Goal: Task Accomplishment & Management: Use online tool/utility

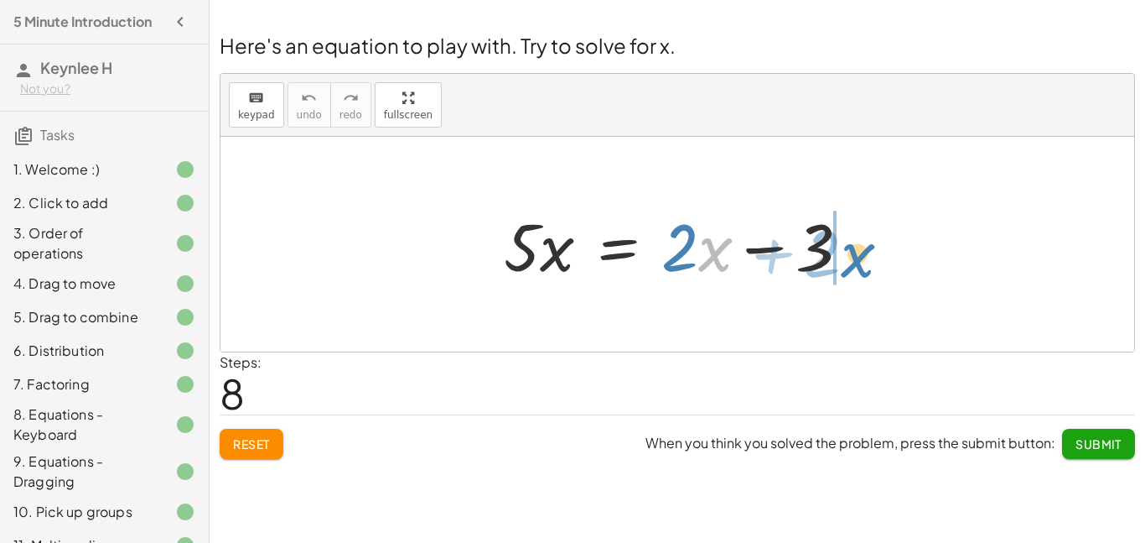
drag, startPoint x: 699, startPoint y: 262, endPoint x: 842, endPoint y: 267, distance: 142.7
click at [842, 267] on div at bounding box center [684, 244] width 376 height 86
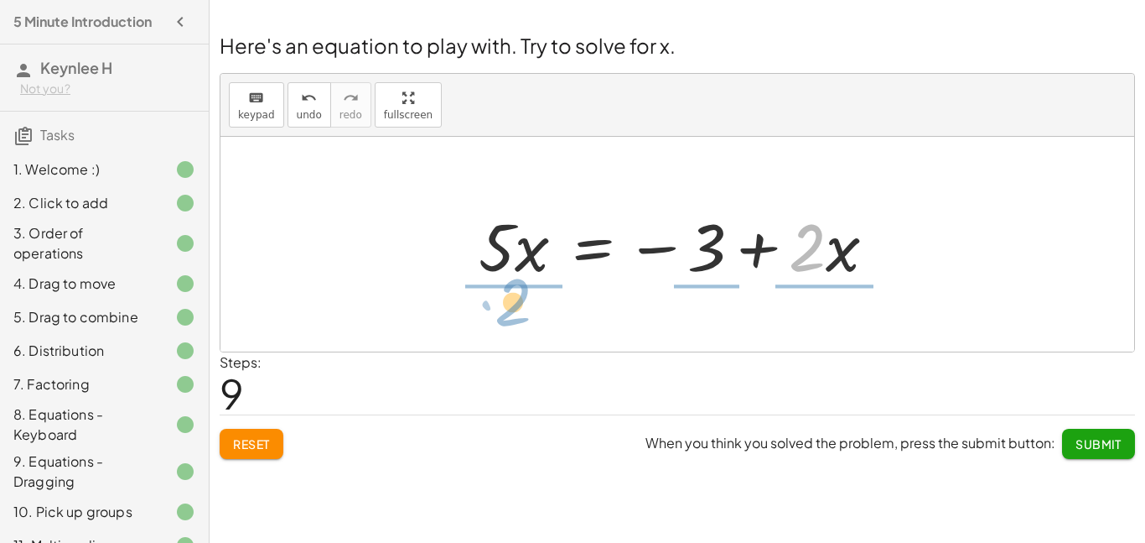
drag, startPoint x: 798, startPoint y: 251, endPoint x: 496, endPoint y: 297, distance: 305.4
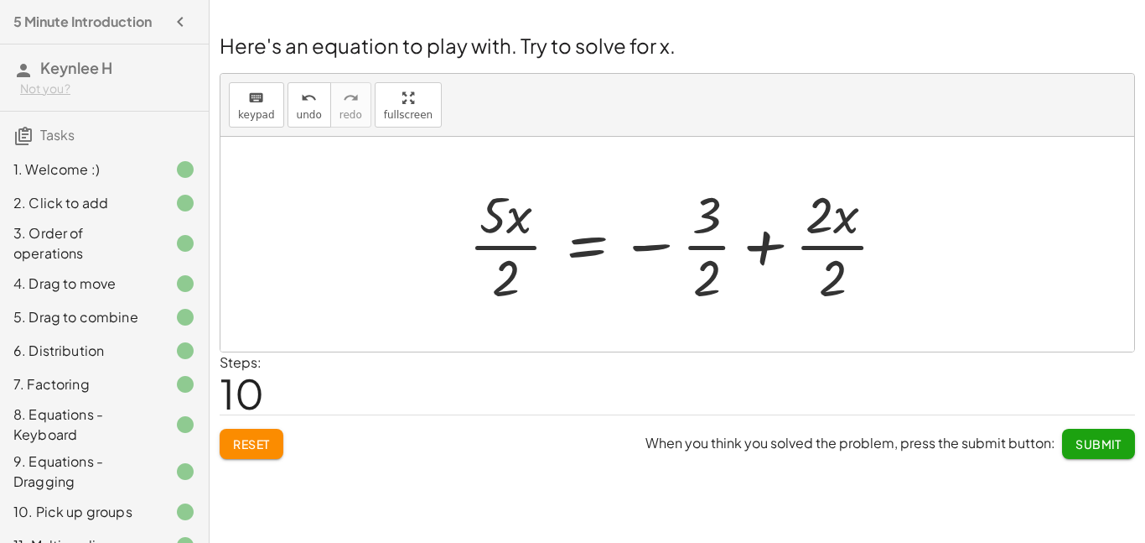
click at [660, 243] on div at bounding box center [684, 243] width 448 height 129
click at [780, 254] on div at bounding box center [684, 243] width 448 height 129
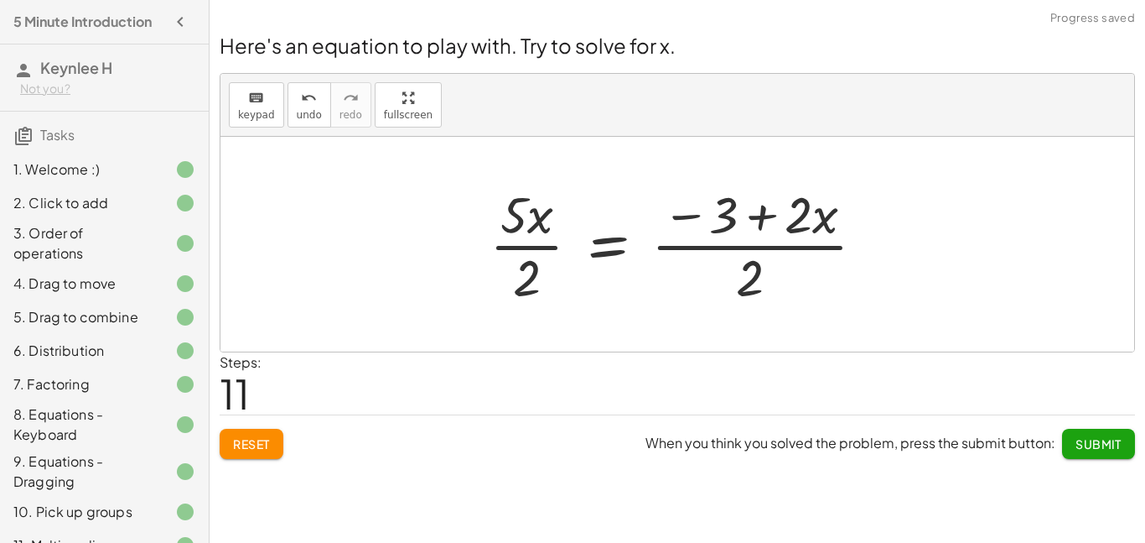
click at [725, 226] on div at bounding box center [684, 243] width 406 height 129
click at [753, 284] on div at bounding box center [684, 243] width 406 height 129
click at [685, 219] on div at bounding box center [684, 243] width 406 height 129
click at [720, 247] on div at bounding box center [684, 243] width 406 height 129
click at [537, 247] on div at bounding box center [684, 243] width 406 height 129
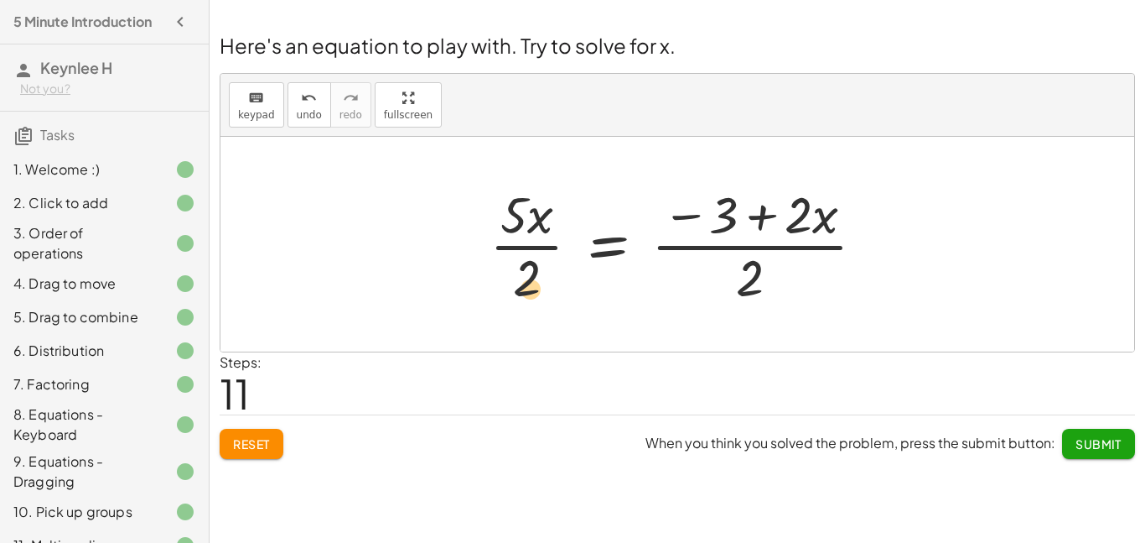
drag, startPoint x: 832, startPoint y: 216, endPoint x: 541, endPoint y: 290, distance: 300.2
click at [541, 290] on div at bounding box center [684, 243] width 406 height 129
drag, startPoint x: 827, startPoint y: 215, endPoint x: 736, endPoint y: 220, distance: 90.7
click at [736, 220] on div at bounding box center [684, 243] width 406 height 129
drag, startPoint x: 827, startPoint y: 224, endPoint x: 787, endPoint y: 283, distance: 71.9
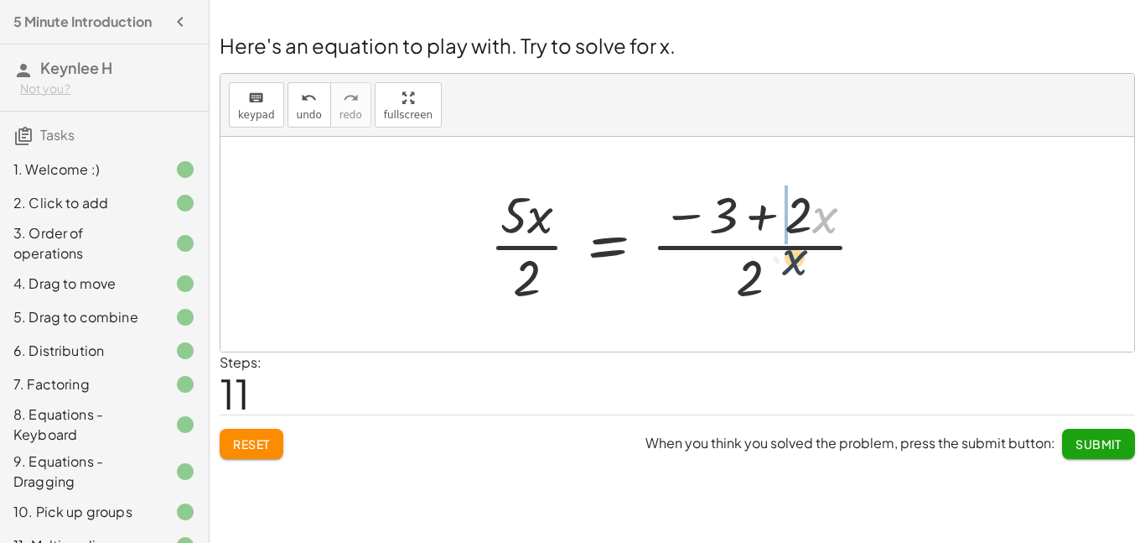
click at [787, 283] on div at bounding box center [684, 243] width 406 height 129
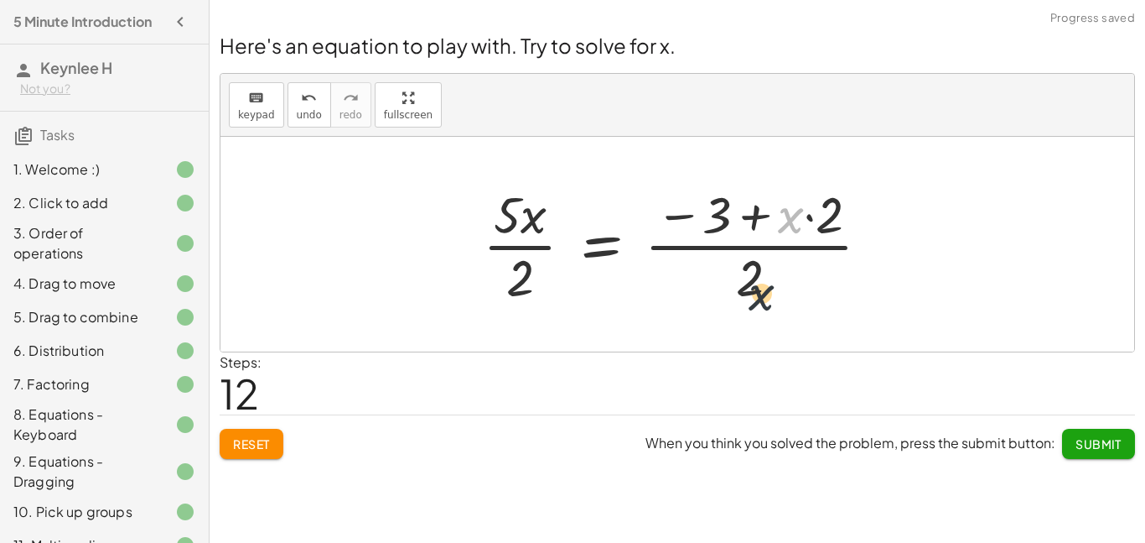
drag, startPoint x: 792, startPoint y: 218, endPoint x: 759, endPoint y: 319, distance: 105.8
click at [801, 226] on div at bounding box center [684, 243] width 418 height 129
click at [801, 225] on div at bounding box center [684, 243] width 418 height 129
drag, startPoint x: 828, startPoint y: 215, endPoint x: 781, endPoint y: 218, distance: 47.0
click at [781, 218] on div at bounding box center [684, 243] width 418 height 129
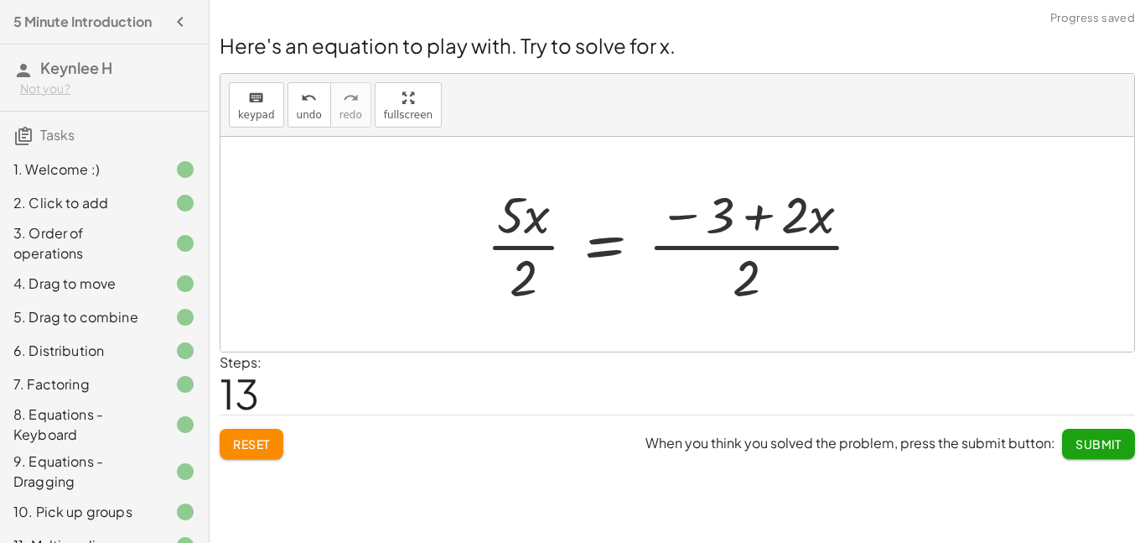
click at [791, 226] on div at bounding box center [681, 243] width 406 height 129
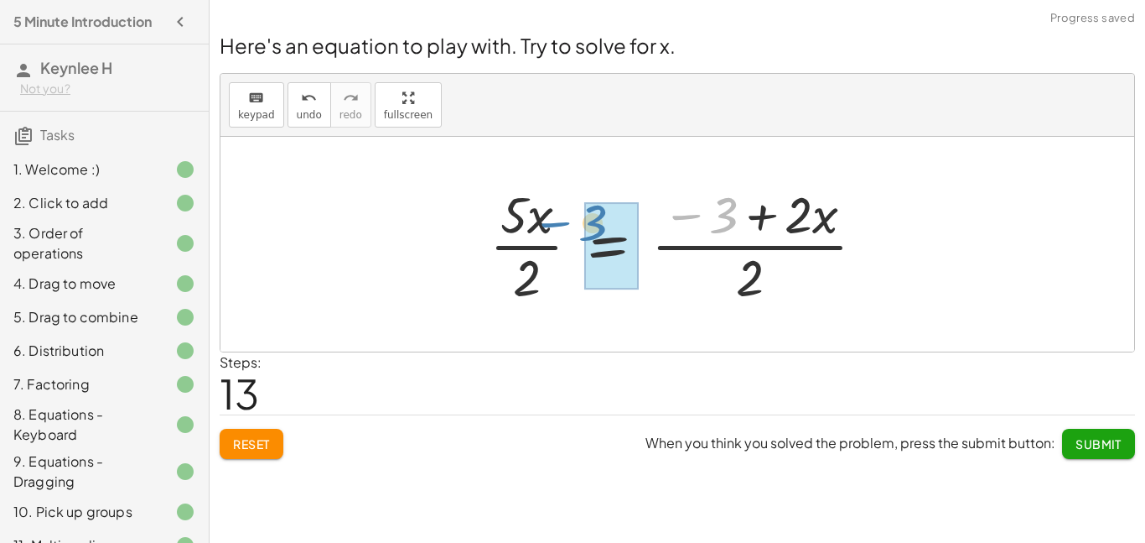
drag, startPoint x: 723, startPoint y: 221, endPoint x: 583, endPoint y: 227, distance: 140.2
click at [583, 227] on div at bounding box center [684, 243] width 406 height 129
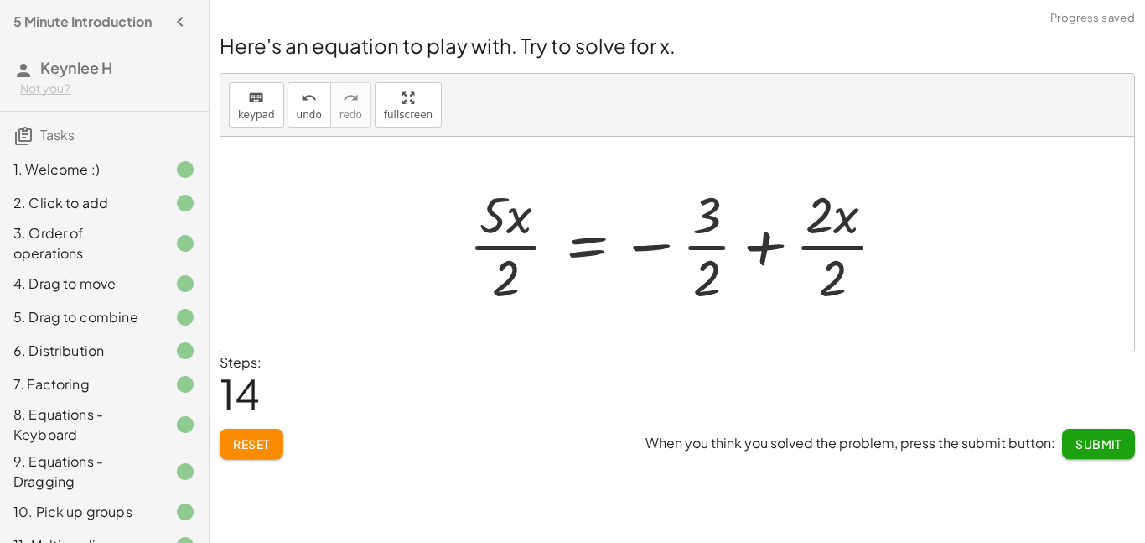
click at [684, 250] on div at bounding box center [684, 243] width 448 height 129
click at [771, 239] on div at bounding box center [684, 243] width 448 height 129
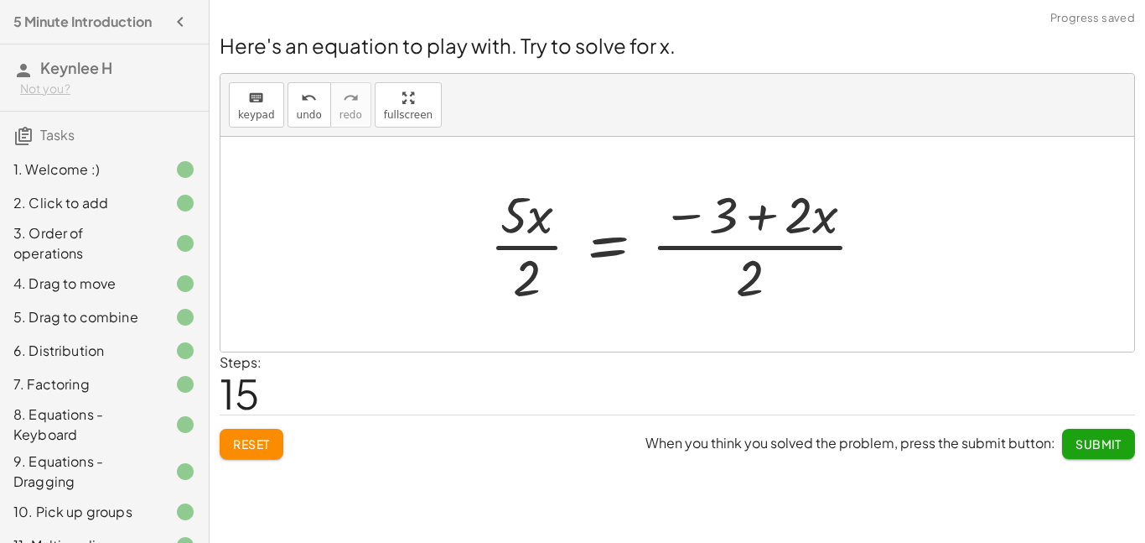
click at [758, 215] on div at bounding box center [684, 243] width 406 height 129
click at [754, 260] on div at bounding box center [684, 243] width 406 height 129
click at [668, 221] on div at bounding box center [684, 243] width 406 height 129
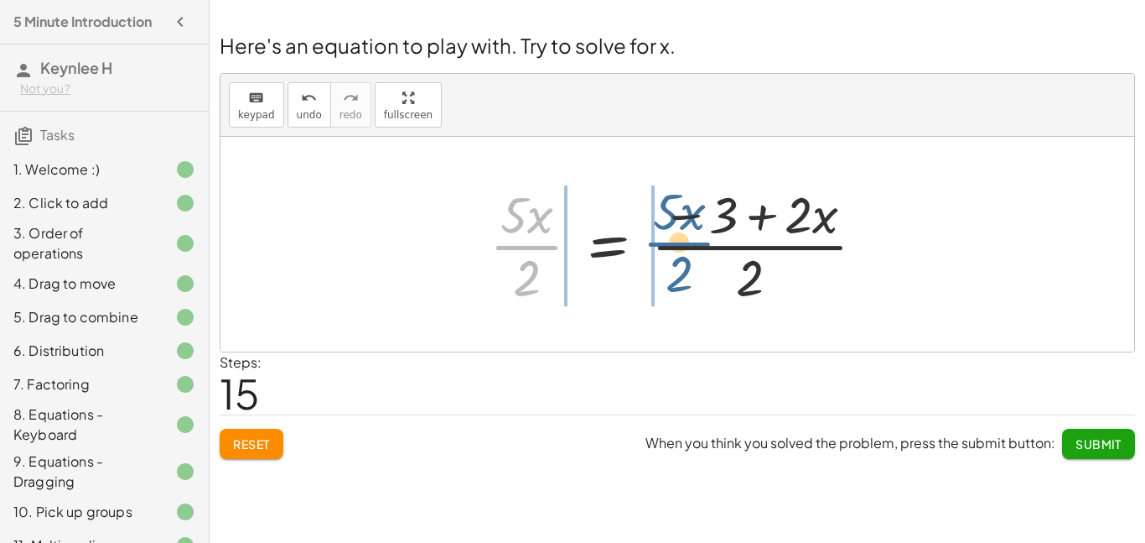
drag, startPoint x: 528, startPoint y: 233, endPoint x: 722, endPoint y: 227, distance: 193.8
click at [722, 227] on div at bounding box center [684, 243] width 406 height 129
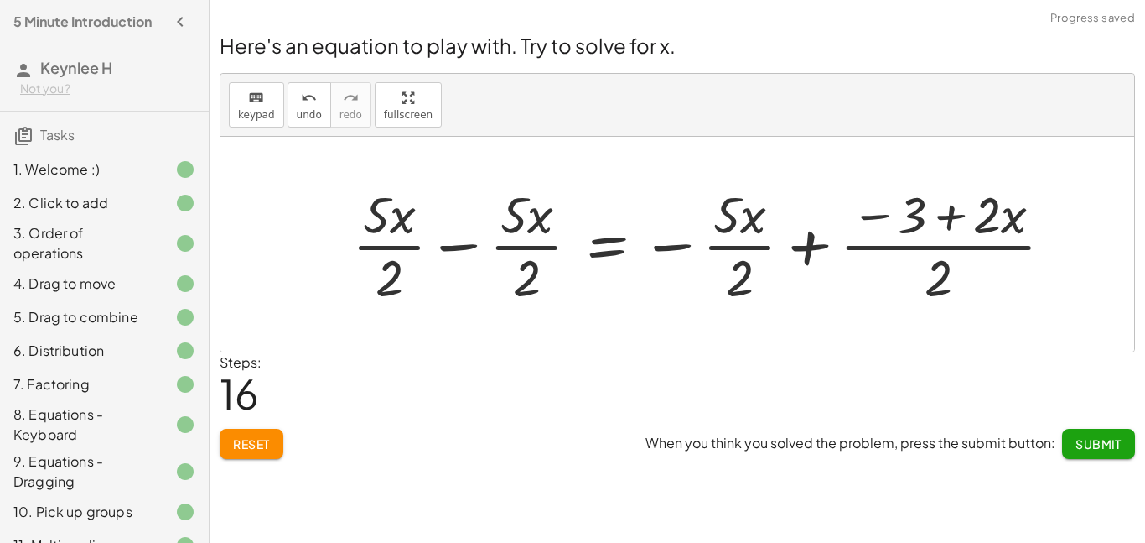
click at [749, 227] on div at bounding box center [710, 243] width 732 height 129
click at [311, 115] on span "undo" at bounding box center [309, 115] width 25 height 12
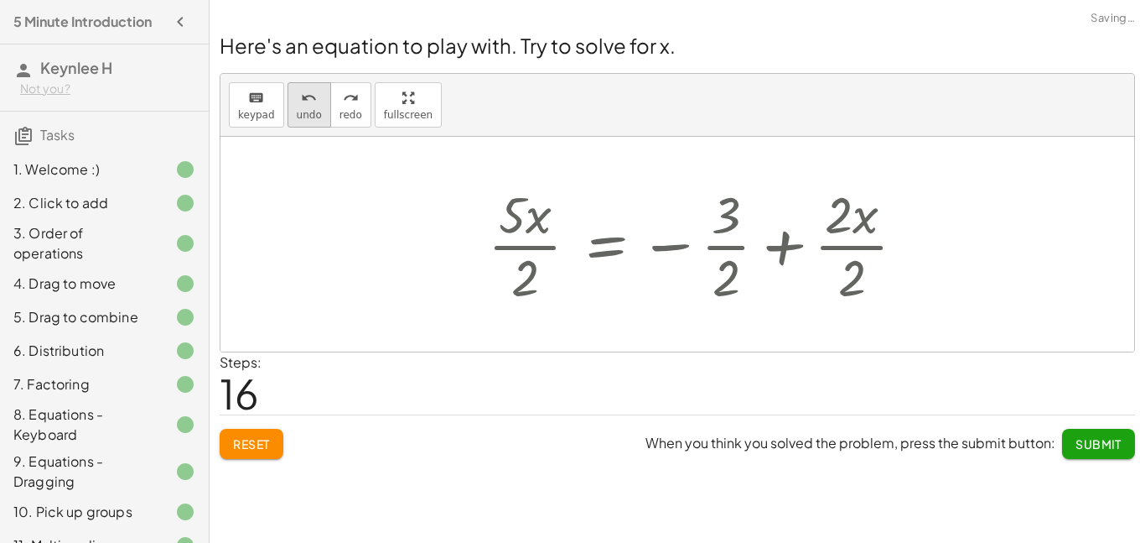
click at [311, 115] on span "undo" at bounding box center [309, 115] width 25 height 12
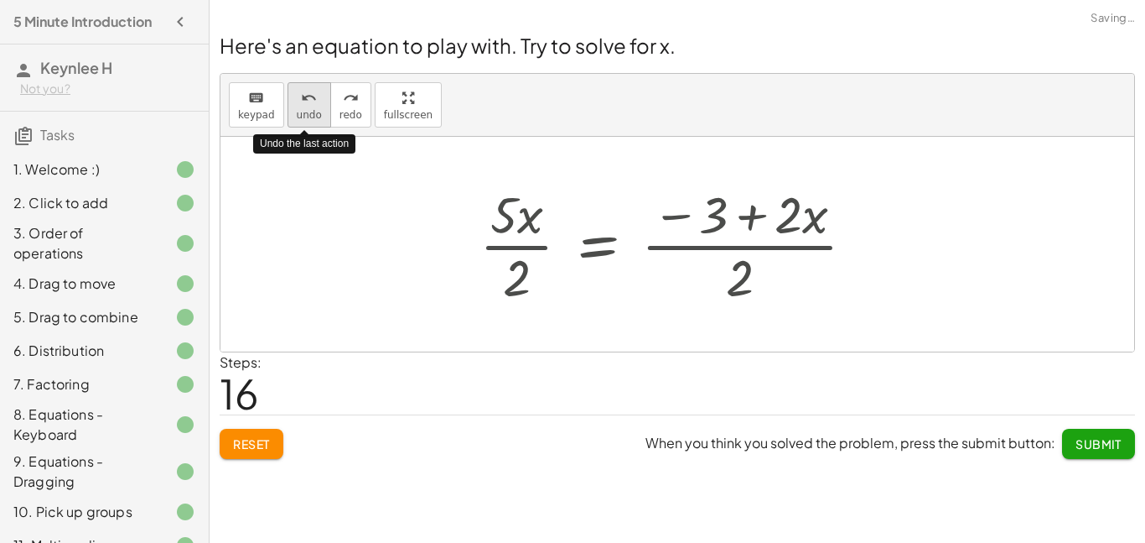
click at [311, 115] on span "undo" at bounding box center [309, 115] width 25 height 12
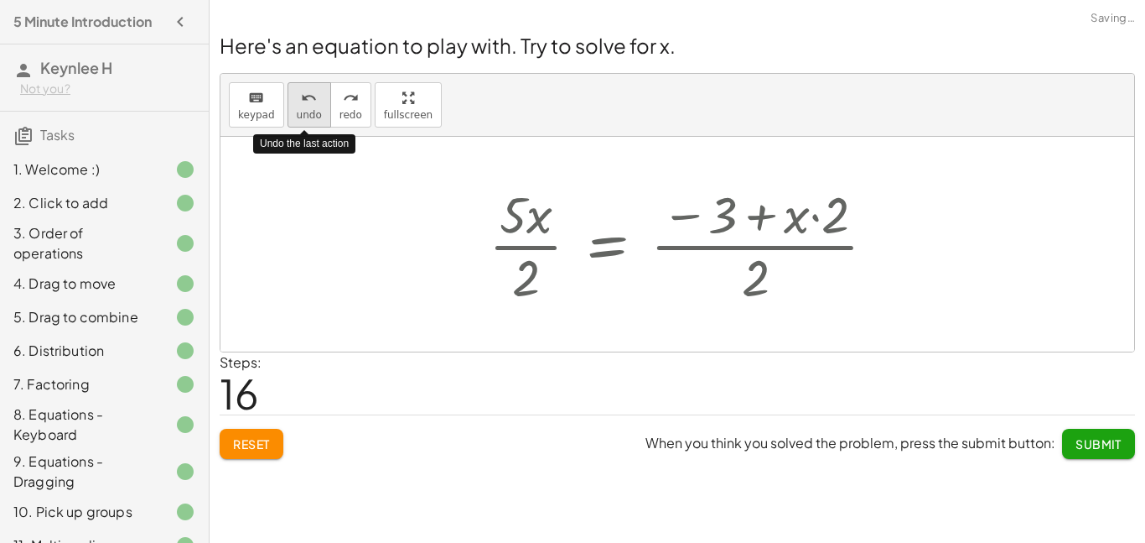
click at [311, 115] on span "undo" at bounding box center [309, 115] width 25 height 12
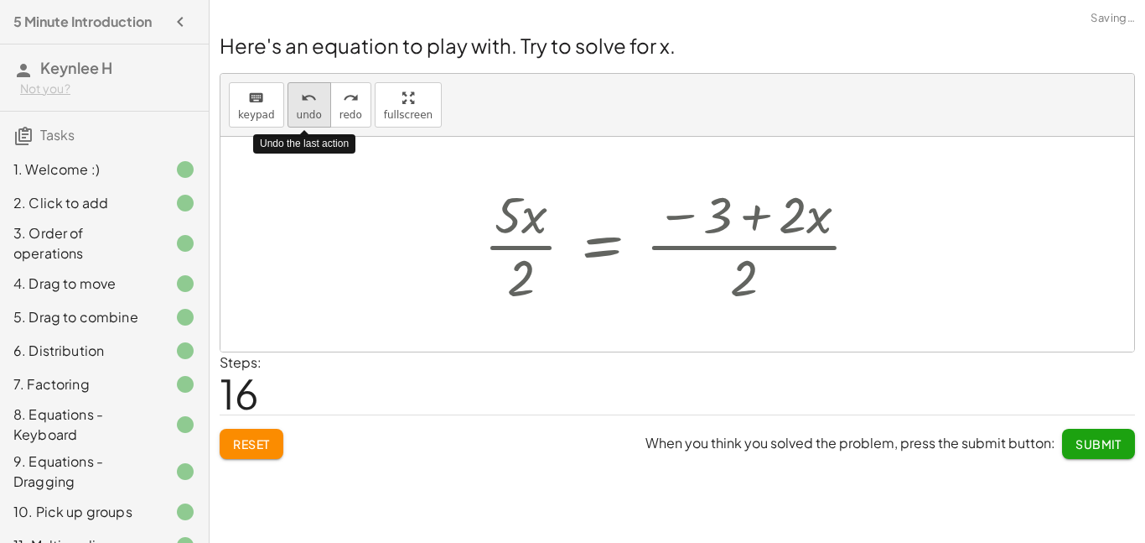
click at [311, 115] on span "undo" at bounding box center [309, 115] width 25 height 12
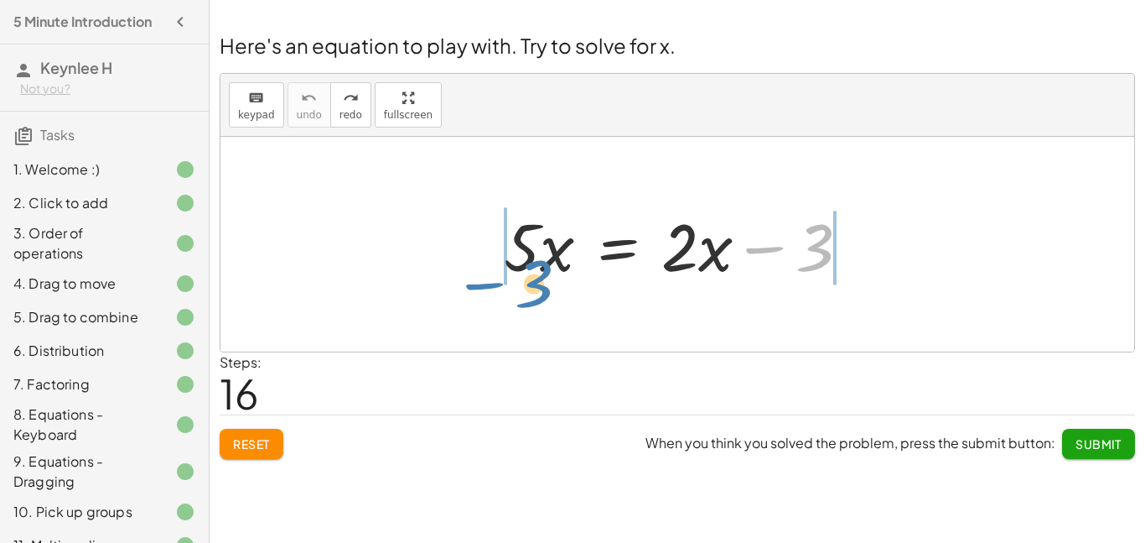
drag, startPoint x: 781, startPoint y: 250, endPoint x: 496, endPoint y: 291, distance: 287.2
click at [496, 291] on div "+ · 4 · x + 1 = + · 2 · ( + x − 1 ) − x + · 4 · x + 1 = + · 2 · x − · 2 · 1 − x…" at bounding box center [677, 244] width 397 height 95
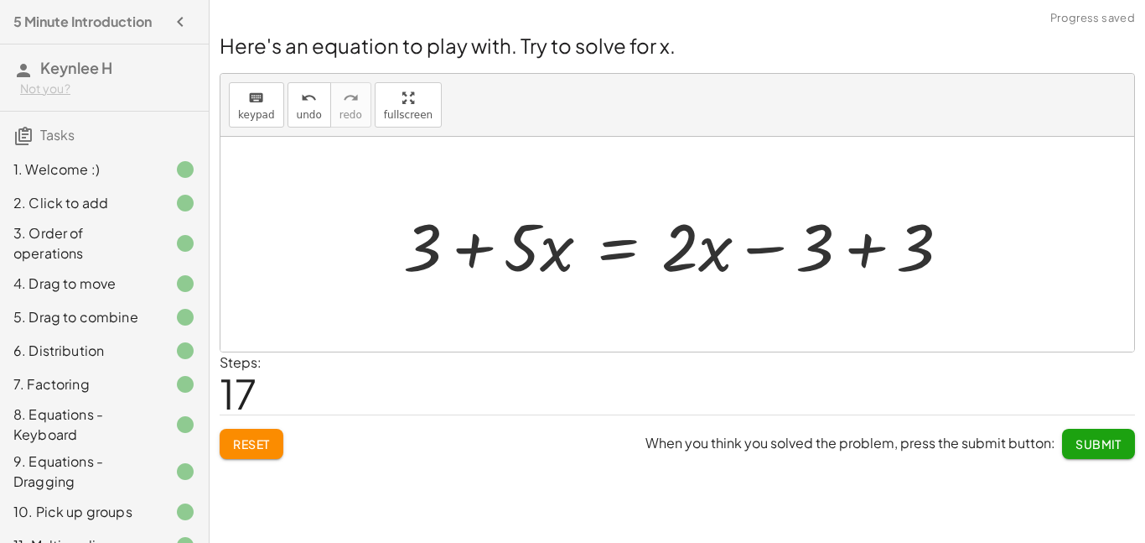
click at [440, 247] on div at bounding box center [684, 244] width 578 height 86
click at [488, 247] on div at bounding box center [684, 244] width 578 height 86
drag, startPoint x: 707, startPoint y: 257, endPoint x: 753, endPoint y: 301, distance: 64.0
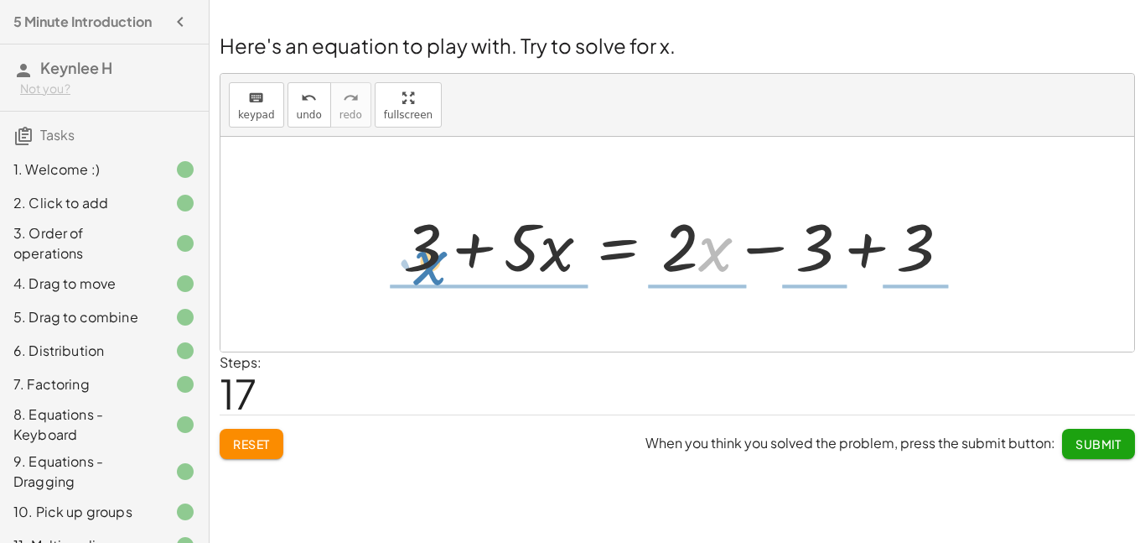
drag, startPoint x: 723, startPoint y: 262, endPoint x: 450, endPoint y: 283, distance: 273.3
click at [450, 283] on div at bounding box center [684, 244] width 578 height 86
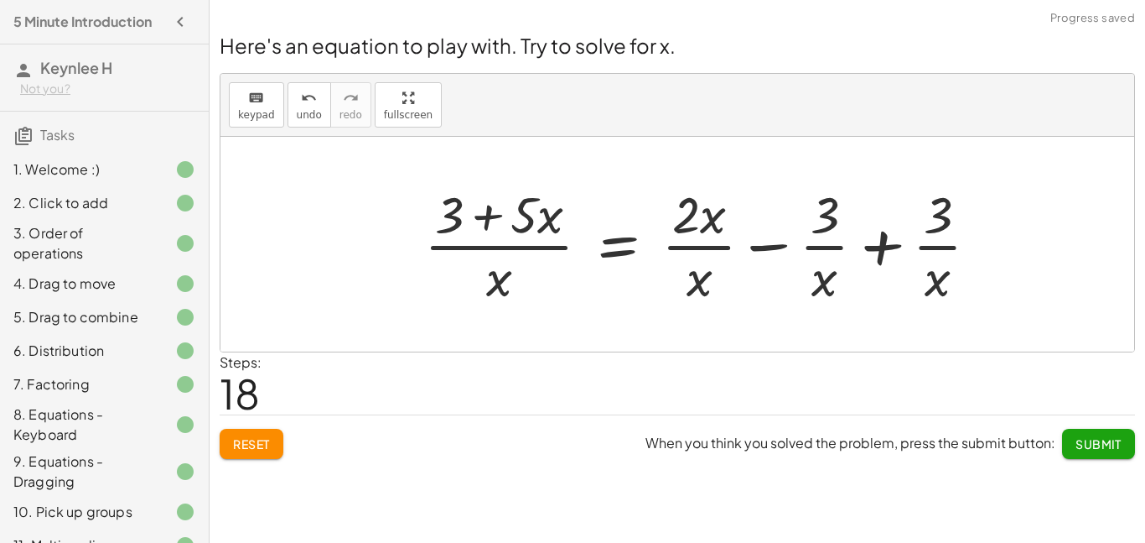
click at [265, 439] on span "Reset" at bounding box center [251, 443] width 37 height 15
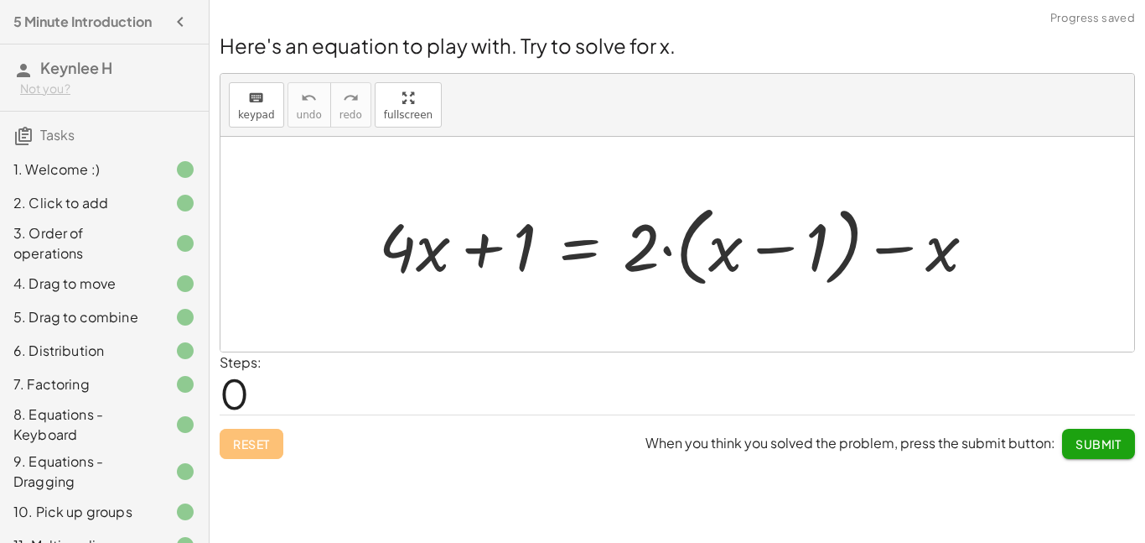
click at [265, 439] on div "Reset When you think you solved the problem, press the submit button: Submit" at bounding box center [678, 436] width 916 height 44
click at [722, 260] on div at bounding box center [684, 244] width 627 height 96
drag, startPoint x: 640, startPoint y: 244, endPoint x: 736, endPoint y: 246, distance: 96.4
click at [736, 246] on div at bounding box center [684, 244] width 627 height 96
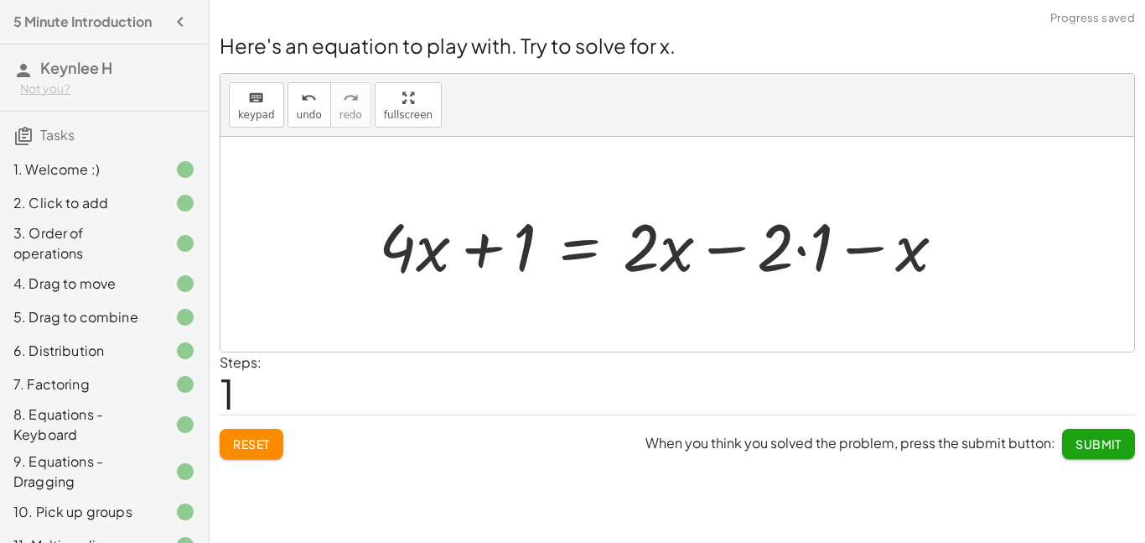
click at [660, 256] on div at bounding box center [669, 244] width 597 height 86
click at [652, 250] on div at bounding box center [669, 244] width 597 height 86
click at [803, 255] on div at bounding box center [669, 244] width 597 height 86
drag, startPoint x: 868, startPoint y: 252, endPoint x: 811, endPoint y: 254, distance: 57.0
click at [811, 254] on div at bounding box center [650, 244] width 558 height 86
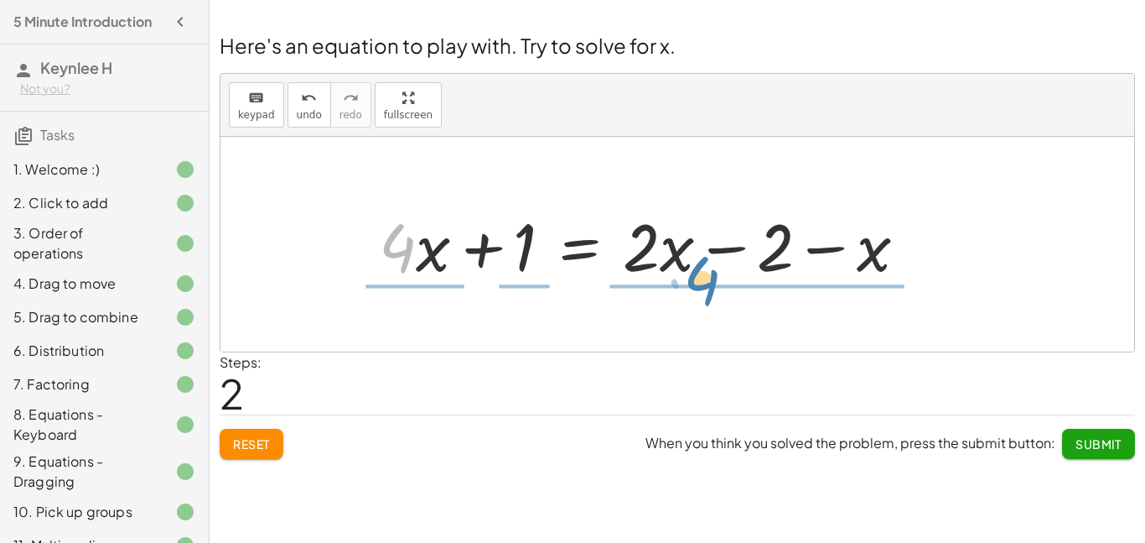
drag, startPoint x: 416, startPoint y: 248, endPoint x: 720, endPoint y: 281, distance: 306.1
click at [720, 281] on div at bounding box center [650, 244] width 558 height 86
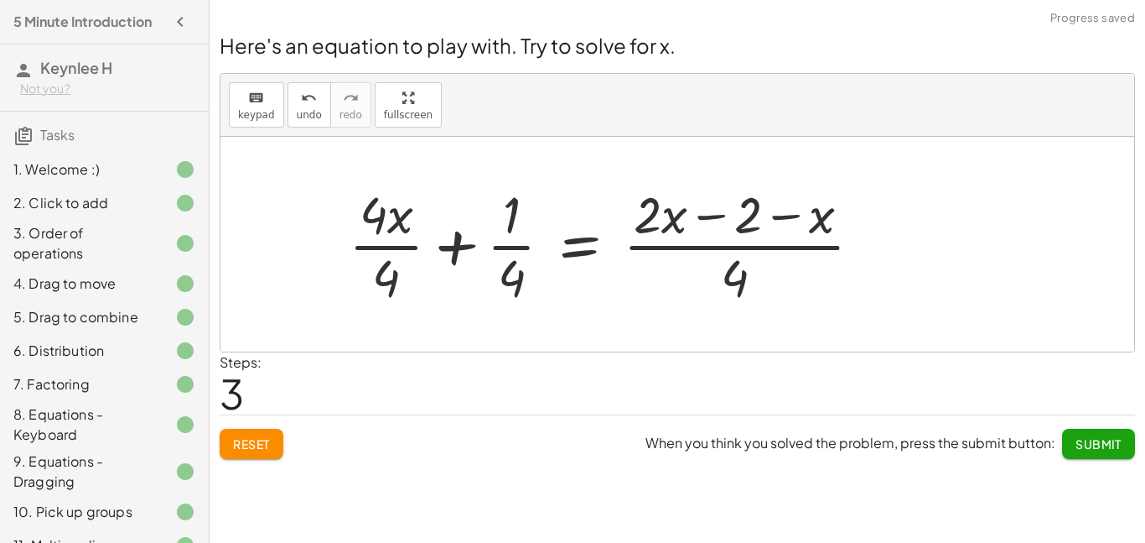
click at [674, 224] on div at bounding box center [611, 243] width 543 height 129
drag, startPoint x: 823, startPoint y: 229, endPoint x: 770, endPoint y: 297, distance: 86.6
click at [770, 297] on div at bounding box center [611, 243] width 543 height 129
drag, startPoint x: 801, startPoint y: 226, endPoint x: 490, endPoint y: 300, distance: 319.9
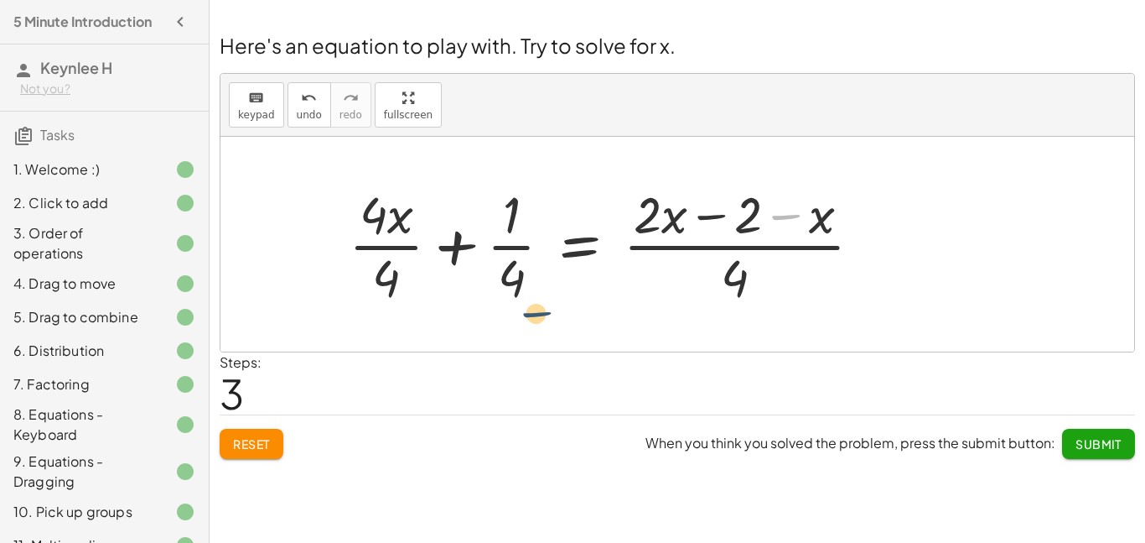
click at [490, 300] on div at bounding box center [611, 243] width 543 height 129
click at [502, 227] on div at bounding box center [611, 243] width 543 height 129
click at [488, 235] on div at bounding box center [611, 243] width 543 height 129
click at [456, 248] on div at bounding box center [611, 243] width 543 height 129
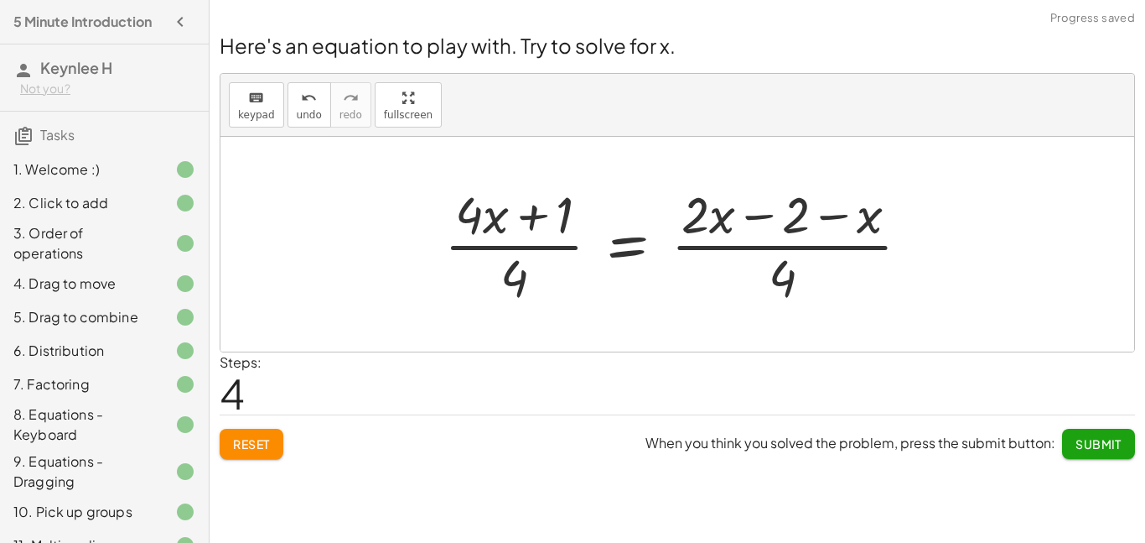
click at [510, 236] on div at bounding box center [684, 243] width 496 height 129
click at [494, 225] on div at bounding box center [684, 243] width 496 height 129
click at [517, 275] on div at bounding box center [684, 243] width 496 height 129
click at [559, 226] on div at bounding box center [684, 243] width 496 height 129
click at [615, 246] on div at bounding box center [684, 243] width 496 height 129
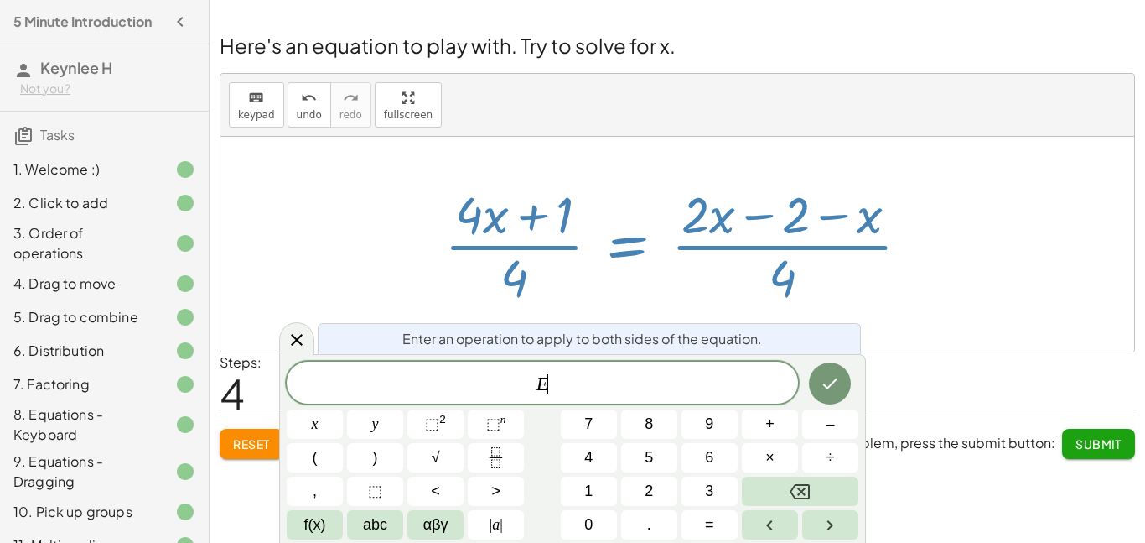
scroll to position [1, 0]
click at [803, 305] on div at bounding box center [684, 243] width 496 height 129
click at [833, 364] on button "Done" at bounding box center [830, 383] width 42 height 42
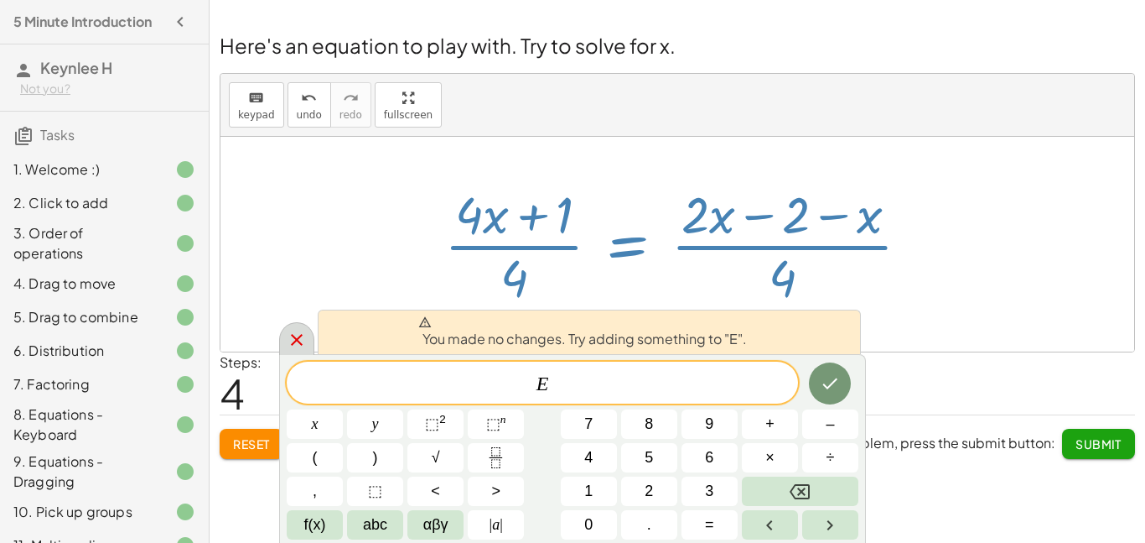
click at [299, 335] on icon at bounding box center [297, 340] width 12 height 12
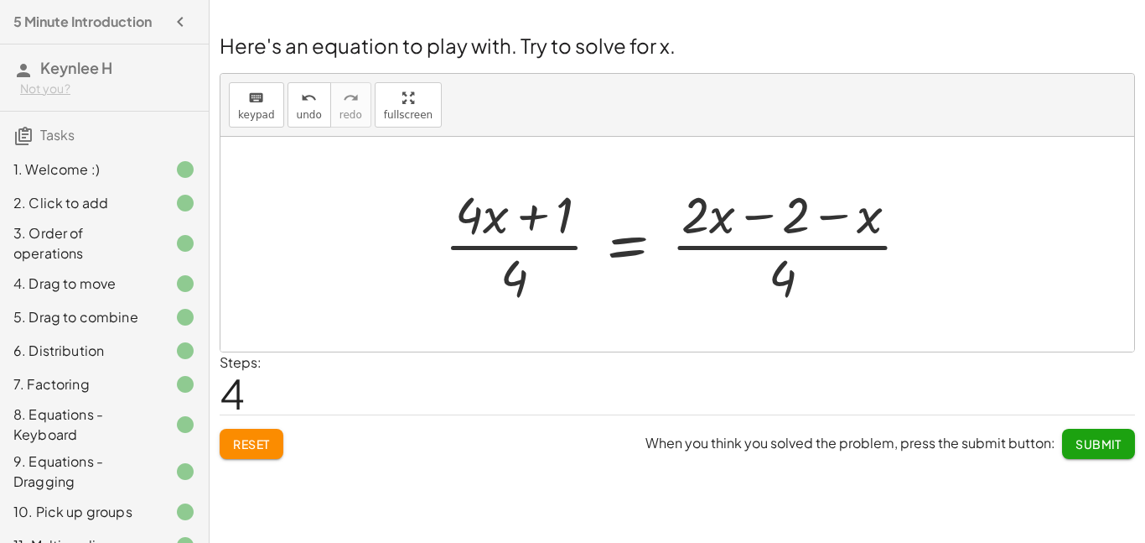
click at [712, 203] on div at bounding box center [684, 243] width 496 height 129
click at [790, 211] on div at bounding box center [684, 243] width 496 height 129
click at [786, 214] on div at bounding box center [684, 243] width 496 height 129
click at [770, 215] on div at bounding box center [684, 243] width 496 height 129
click at [838, 216] on div at bounding box center [684, 243] width 496 height 129
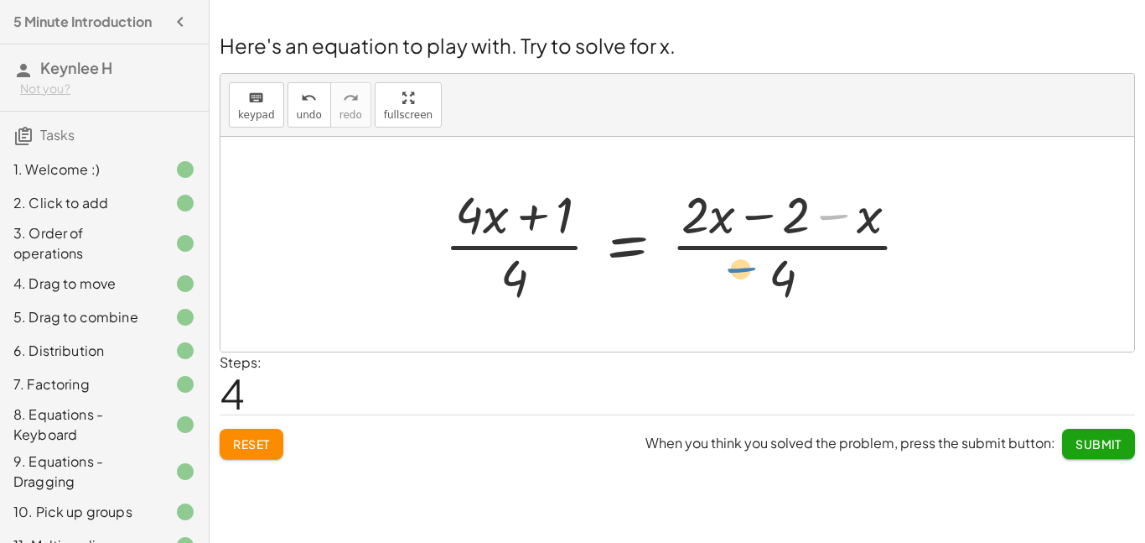
drag, startPoint x: 838, startPoint y: 216, endPoint x: 743, endPoint y: 269, distance: 109.2
click at [743, 269] on div at bounding box center [684, 243] width 496 height 129
drag, startPoint x: 825, startPoint y: 216, endPoint x: 480, endPoint y: 282, distance: 351.6
click at [480, 282] on div at bounding box center [684, 243] width 496 height 129
drag, startPoint x: 882, startPoint y: 222, endPoint x: 782, endPoint y: 223, distance: 99.8
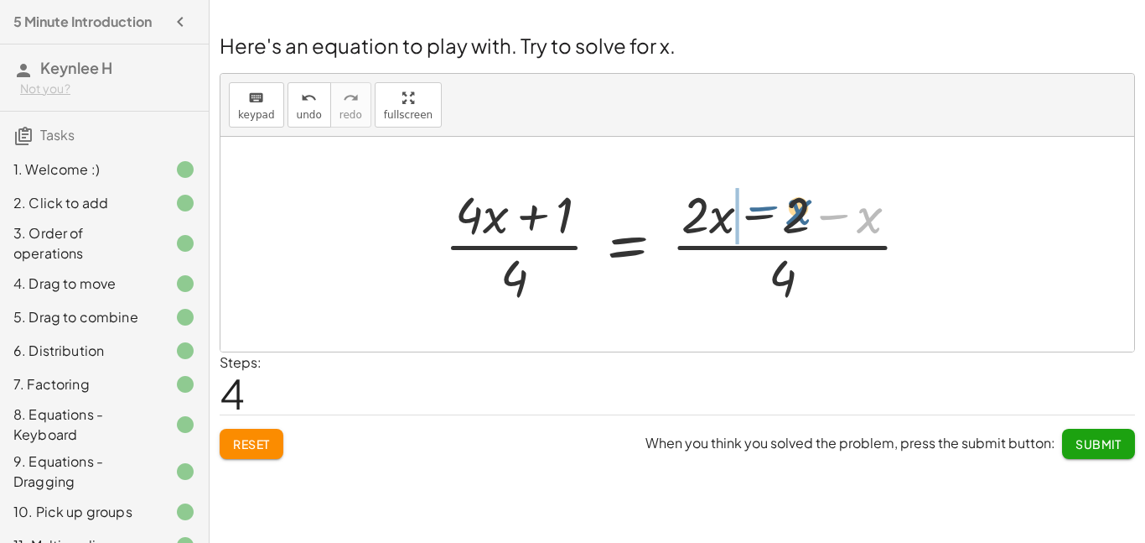
click at [782, 223] on div at bounding box center [684, 243] width 496 height 129
click at [725, 222] on div at bounding box center [684, 243] width 496 height 129
click at [752, 221] on div at bounding box center [684, 243] width 496 height 129
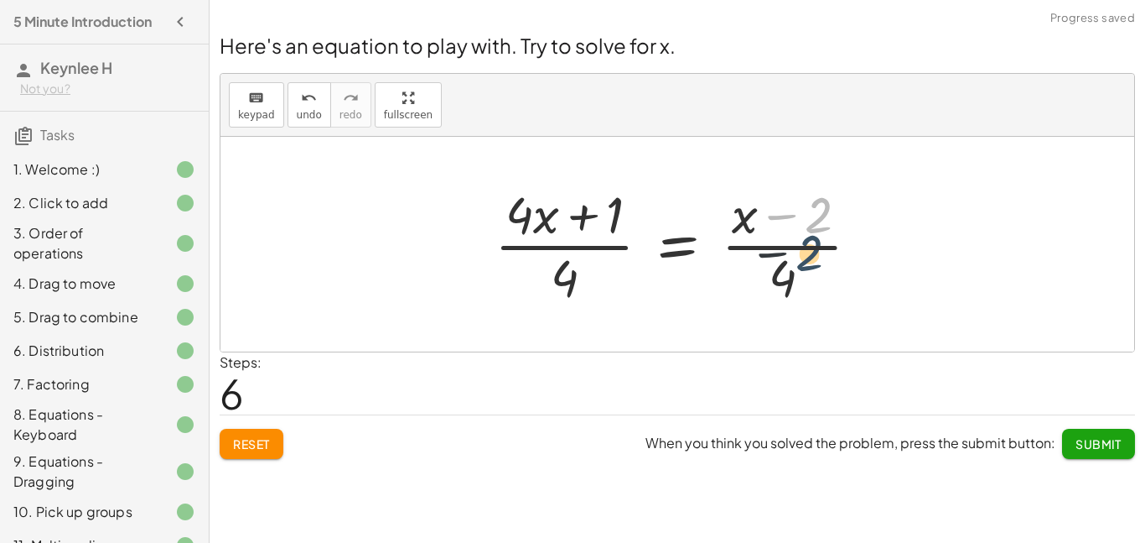
drag, startPoint x: 823, startPoint y: 218, endPoint x: 804, endPoint y: 267, distance: 52.3
click at [804, 267] on div at bounding box center [683, 243] width 395 height 129
drag, startPoint x: 739, startPoint y: 226, endPoint x: 815, endPoint y: 299, distance: 105.0
click at [815, 299] on div at bounding box center [683, 243] width 395 height 129
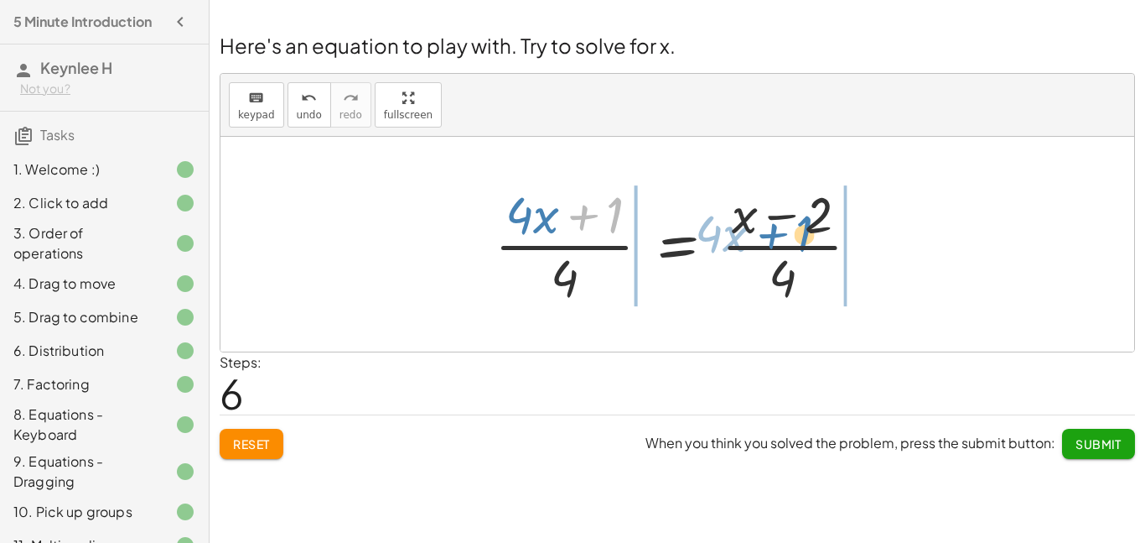
drag, startPoint x: 584, startPoint y: 205, endPoint x: 847, endPoint y: 209, distance: 262.5
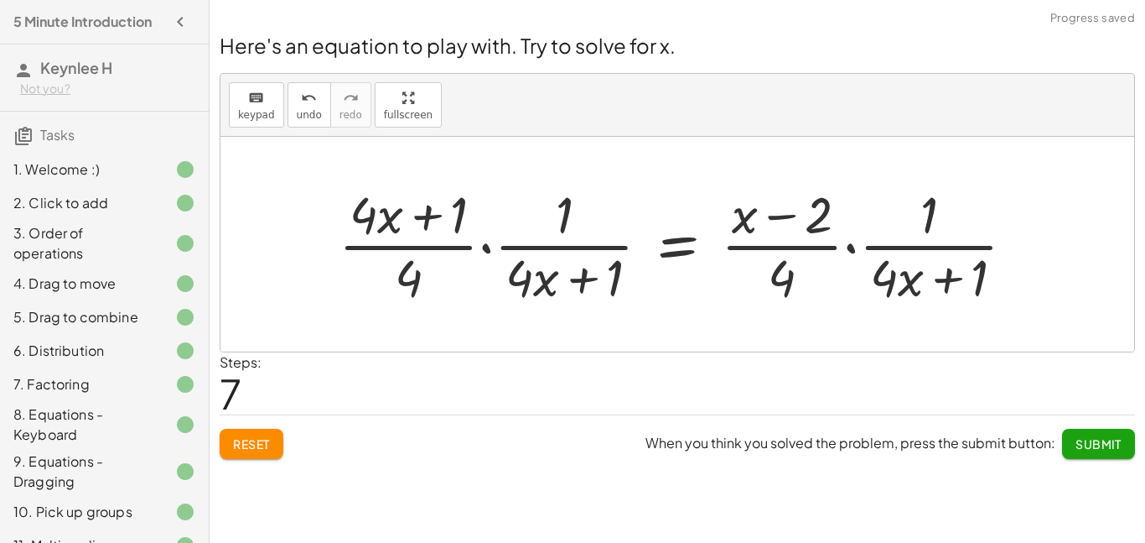
click at [907, 220] on div at bounding box center [683, 243] width 707 height 129
click at [890, 299] on div at bounding box center [683, 243] width 707 height 129
click at [899, 278] on div at bounding box center [683, 243] width 707 height 129
click at [250, 449] on span "Reset" at bounding box center [251, 443] width 37 height 15
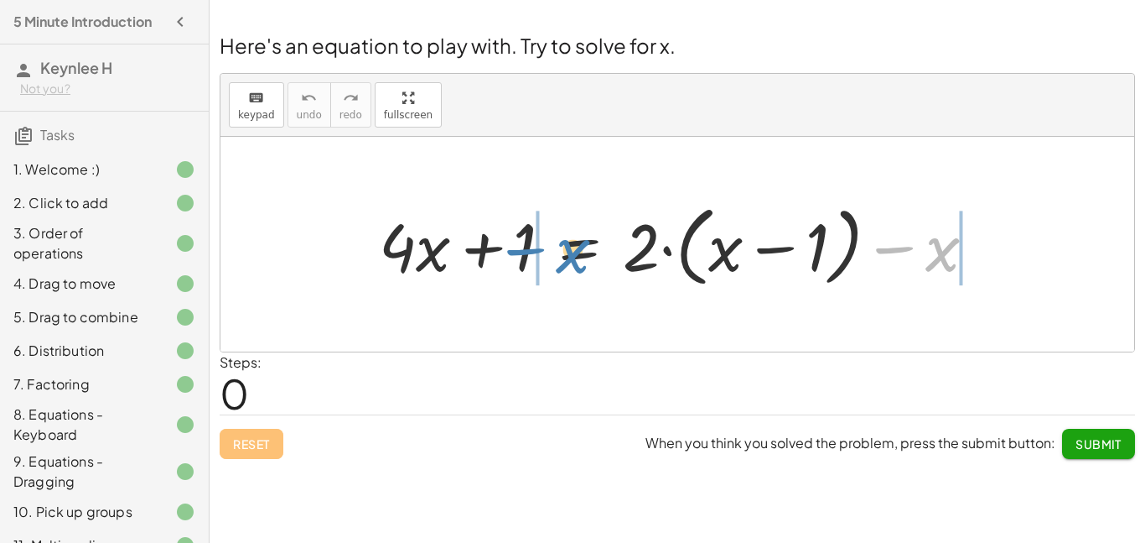
drag, startPoint x: 932, startPoint y: 253, endPoint x: 543, endPoint y: 258, distance: 389.1
click at [543, 258] on div at bounding box center [684, 244] width 627 height 96
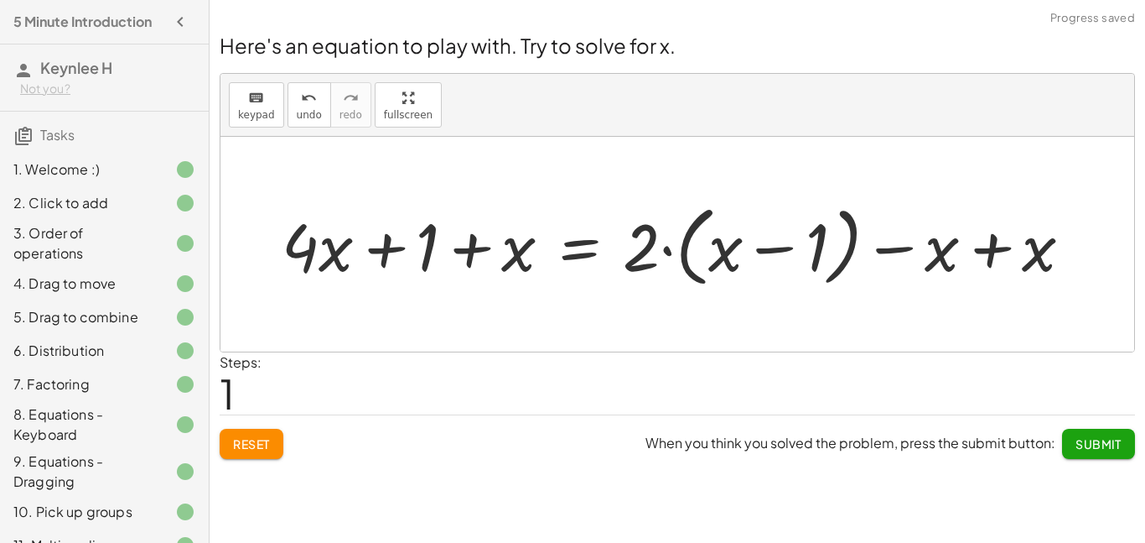
click at [467, 247] on div at bounding box center [683, 244] width 821 height 96
click at [376, 247] on div at bounding box center [683, 244] width 821 height 96
drag, startPoint x: 488, startPoint y: 248, endPoint x: 430, endPoint y: 259, distance: 58.9
click at [430, 259] on div at bounding box center [683, 244] width 821 height 96
drag, startPoint x: 503, startPoint y: 245, endPoint x: 359, endPoint y: 264, distance: 145.5
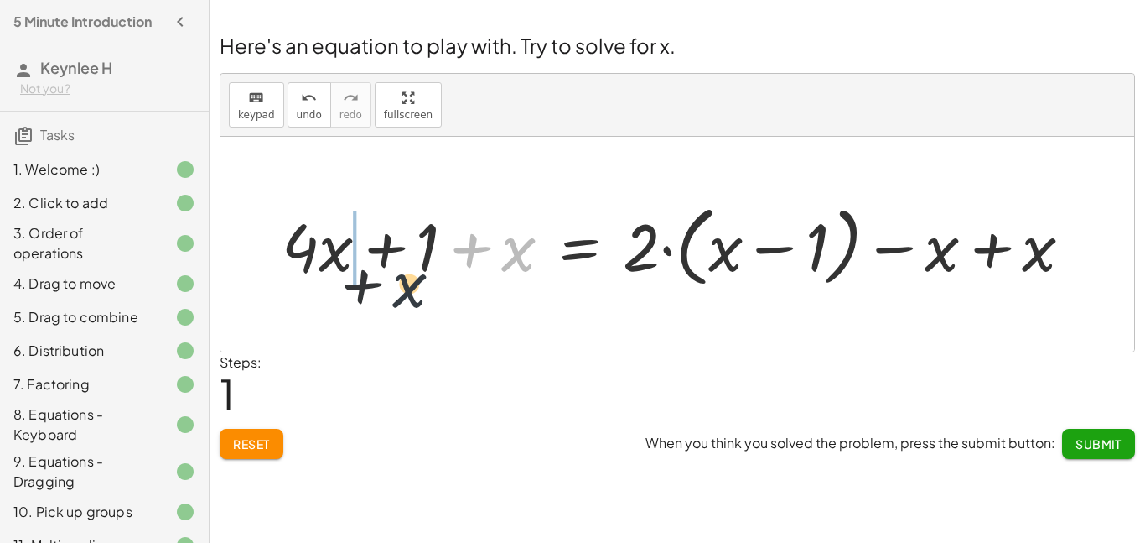
click at [359, 264] on div at bounding box center [683, 244] width 821 height 96
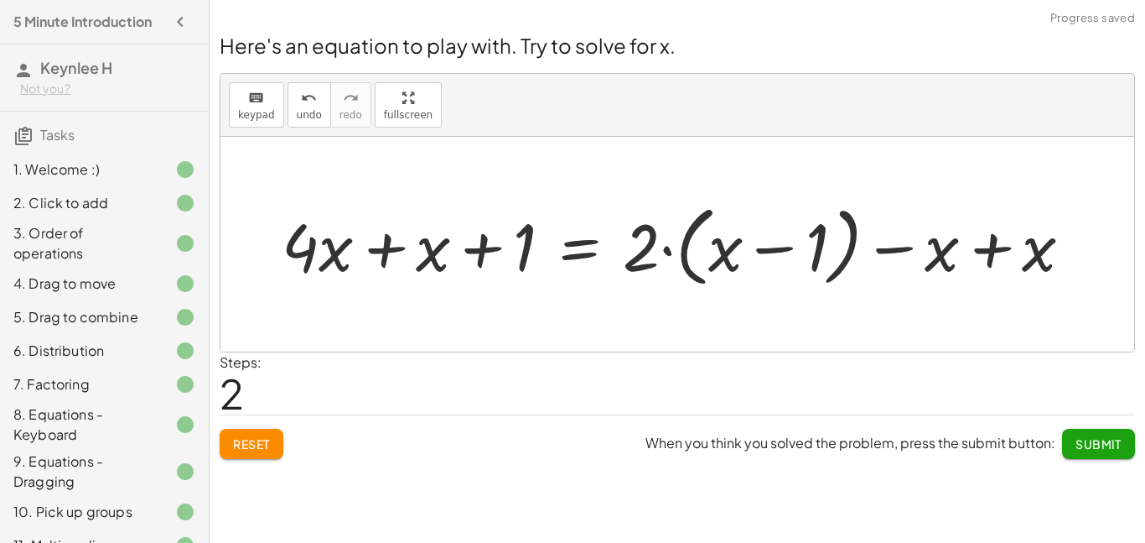
click at [371, 253] on div at bounding box center [683, 244] width 821 height 96
click at [988, 242] on div at bounding box center [732, 244] width 723 height 96
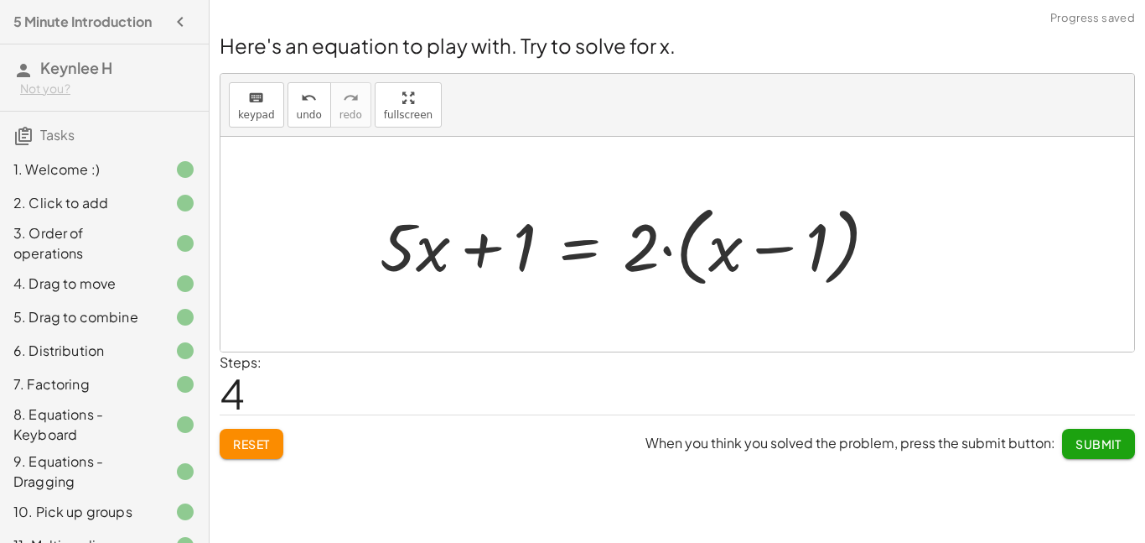
click at [687, 248] on div at bounding box center [635, 244] width 529 height 96
click at [658, 251] on div at bounding box center [635, 244] width 529 height 96
click at [662, 251] on div at bounding box center [635, 244] width 529 height 96
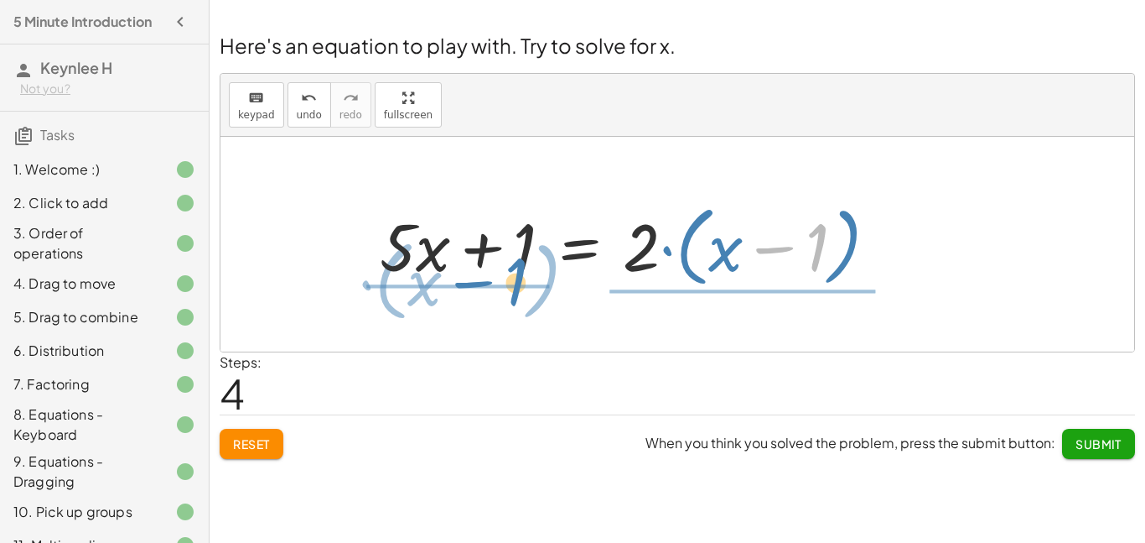
drag, startPoint x: 787, startPoint y: 245, endPoint x: 485, endPoint y: 279, distance: 303.0
click at [485, 279] on div at bounding box center [635, 244] width 529 height 96
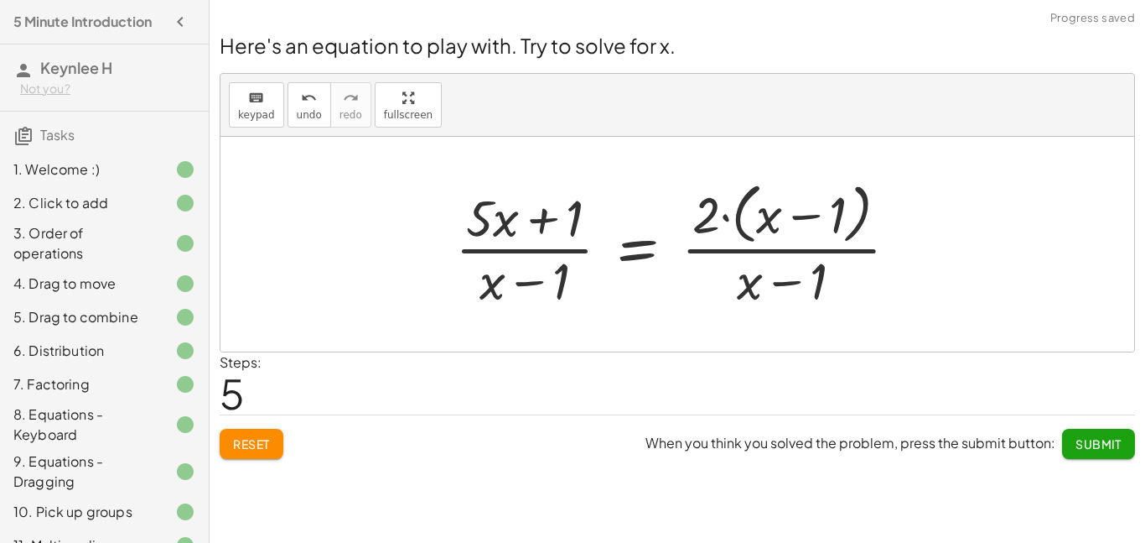
click at [484, 241] on div at bounding box center [684, 243] width 474 height 137
click at [514, 232] on div at bounding box center [684, 243] width 474 height 137
click at [485, 278] on div at bounding box center [684, 243] width 474 height 137
click at [529, 274] on div at bounding box center [684, 243] width 474 height 137
click at [545, 231] on div at bounding box center [684, 243] width 474 height 137
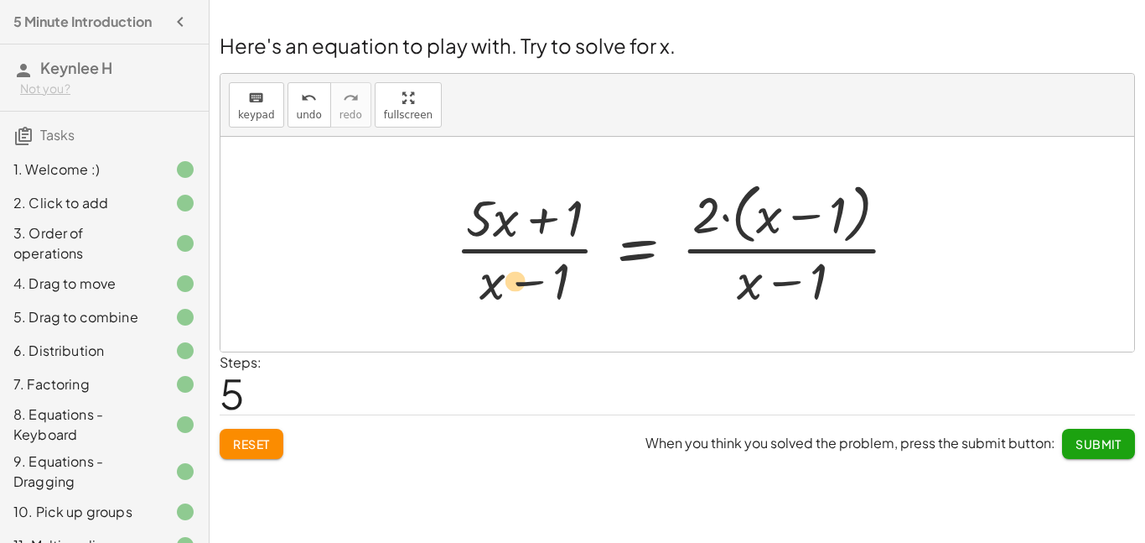
drag, startPoint x: 783, startPoint y: 281, endPoint x: 522, endPoint y: 283, distance: 261.6
click at [522, 283] on div at bounding box center [684, 243] width 474 height 137
drag, startPoint x: 800, startPoint y: 215, endPoint x: 500, endPoint y: 286, distance: 308.3
click at [500, 286] on div at bounding box center [684, 243] width 474 height 137
drag, startPoint x: 703, startPoint y: 213, endPoint x: 480, endPoint y: 215, distance: 223.9
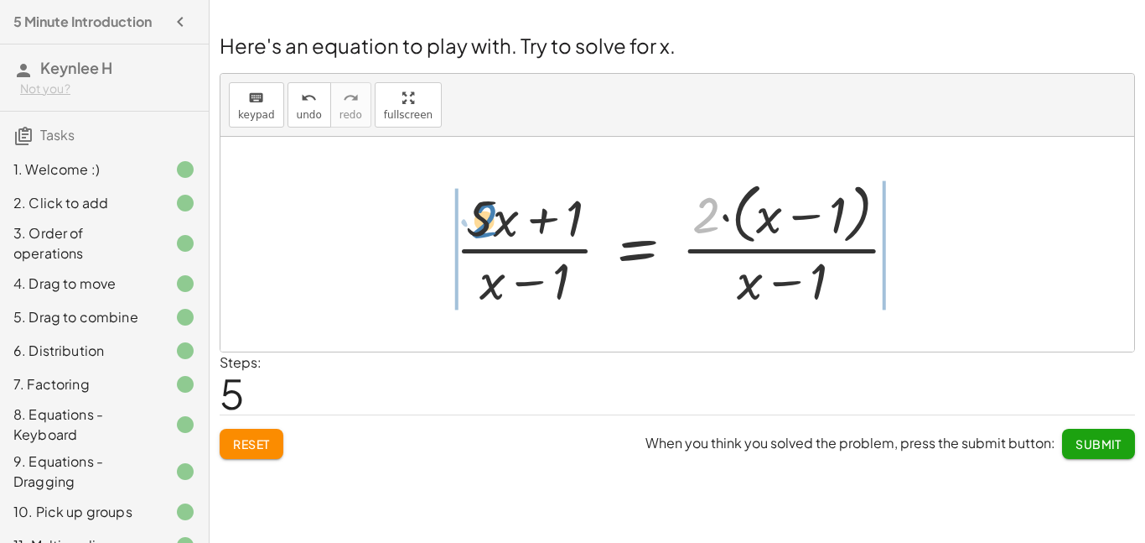
click at [480, 215] on div at bounding box center [684, 243] width 474 height 137
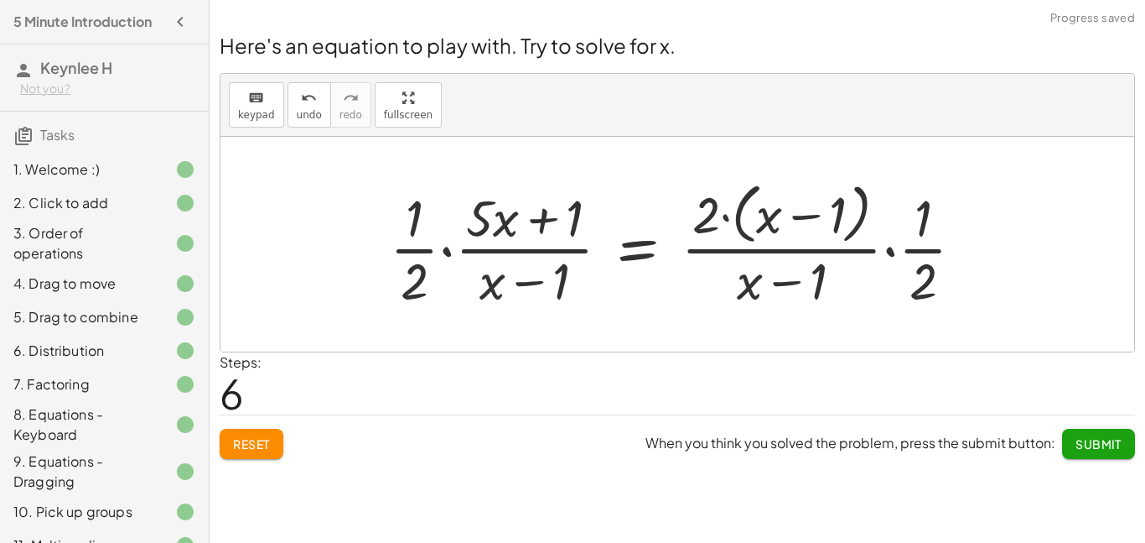
click at [412, 252] on div at bounding box center [684, 243] width 605 height 137
click at [936, 251] on div at bounding box center [684, 243] width 605 height 137
click at [932, 273] on div at bounding box center [684, 243] width 605 height 137
click at [802, 265] on div at bounding box center [684, 243] width 605 height 137
click at [780, 231] on div at bounding box center [684, 243] width 605 height 137
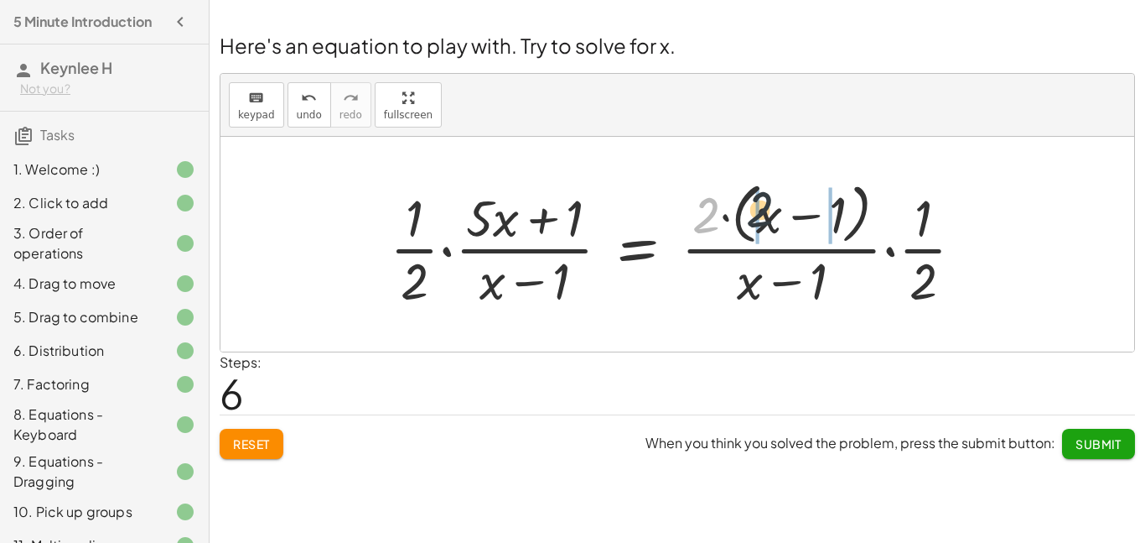
drag, startPoint x: 714, startPoint y: 215, endPoint x: 782, endPoint y: 218, distance: 68.0
click at [782, 218] on div at bounding box center [684, 243] width 605 height 137
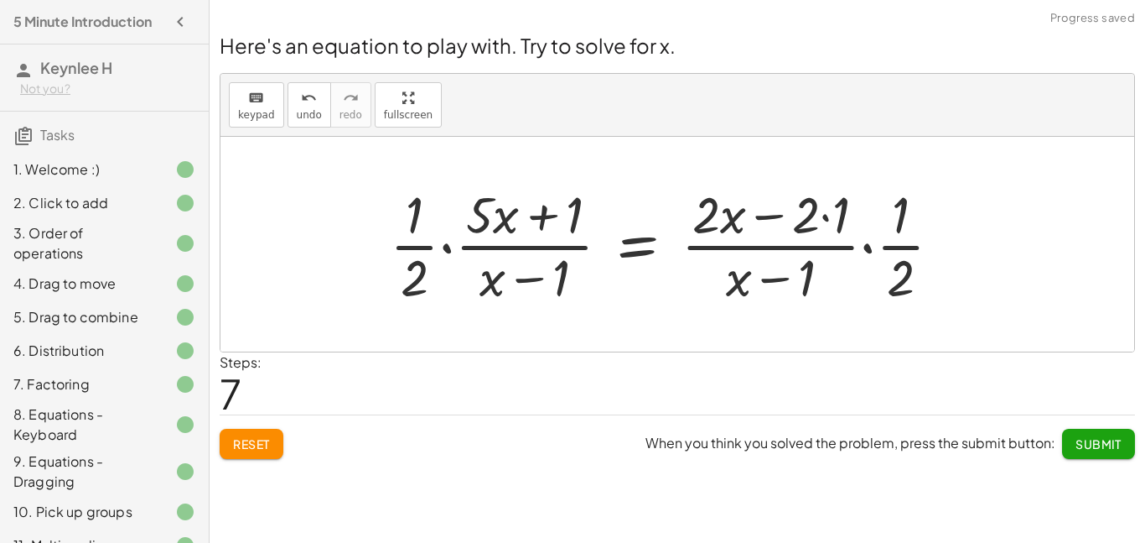
click at [712, 215] on div at bounding box center [673, 243] width 582 height 129
click at [807, 221] on div at bounding box center [673, 243] width 582 height 129
click at [819, 215] on div at bounding box center [673, 243] width 582 height 129
click at [826, 220] on div at bounding box center [673, 243] width 582 height 129
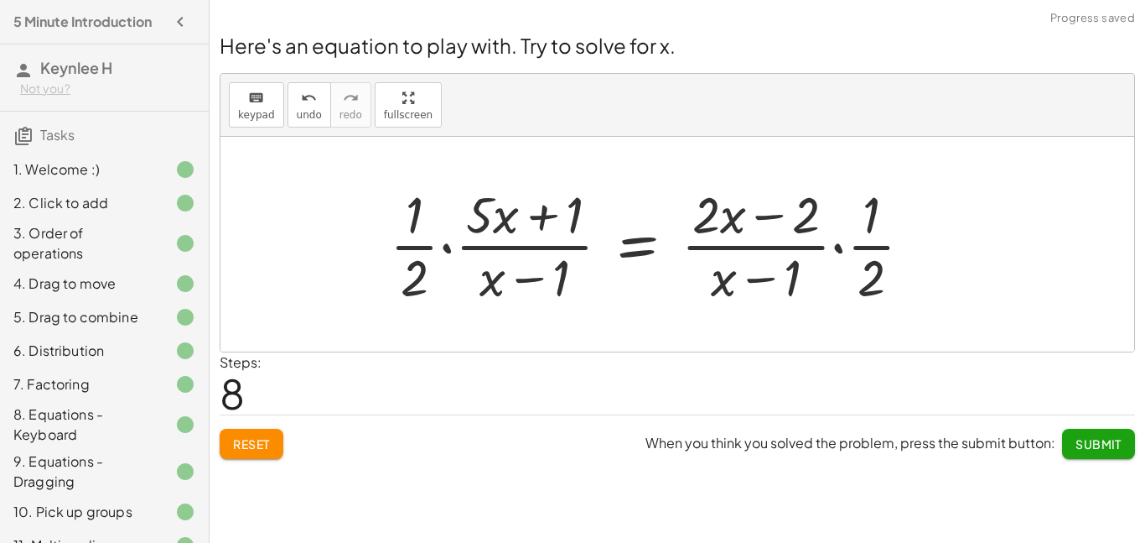
click at [880, 229] on div at bounding box center [658, 243] width 553 height 129
click at [838, 246] on div at bounding box center [658, 243] width 553 height 129
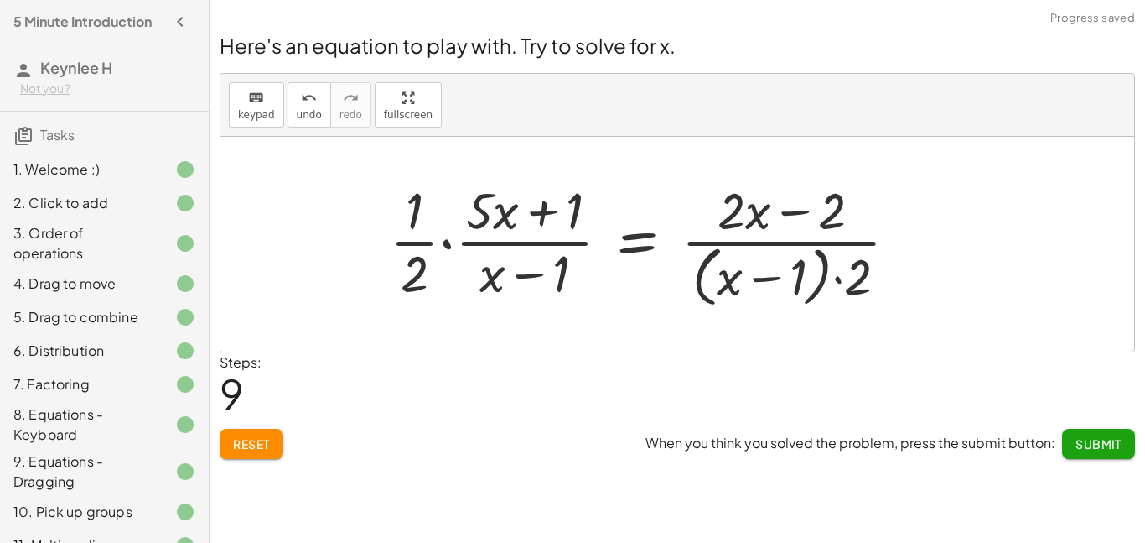
click at [744, 281] on div at bounding box center [651, 243] width 539 height 137
click at [256, 437] on span "Reset" at bounding box center [251, 443] width 37 height 15
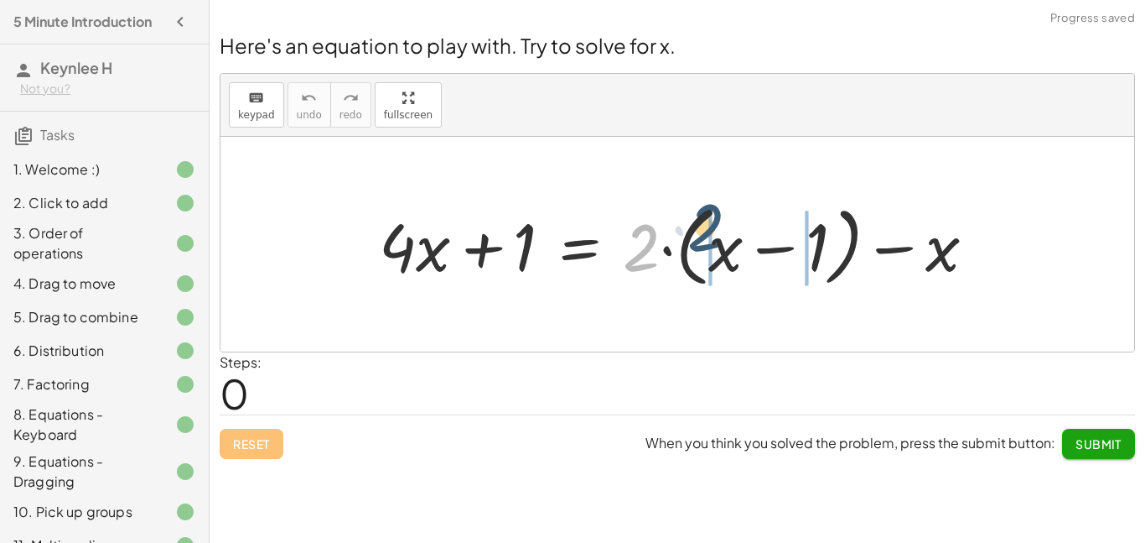
drag, startPoint x: 658, startPoint y: 244, endPoint x: 729, endPoint y: 232, distance: 72.2
click at [729, 232] on div at bounding box center [684, 244] width 627 height 96
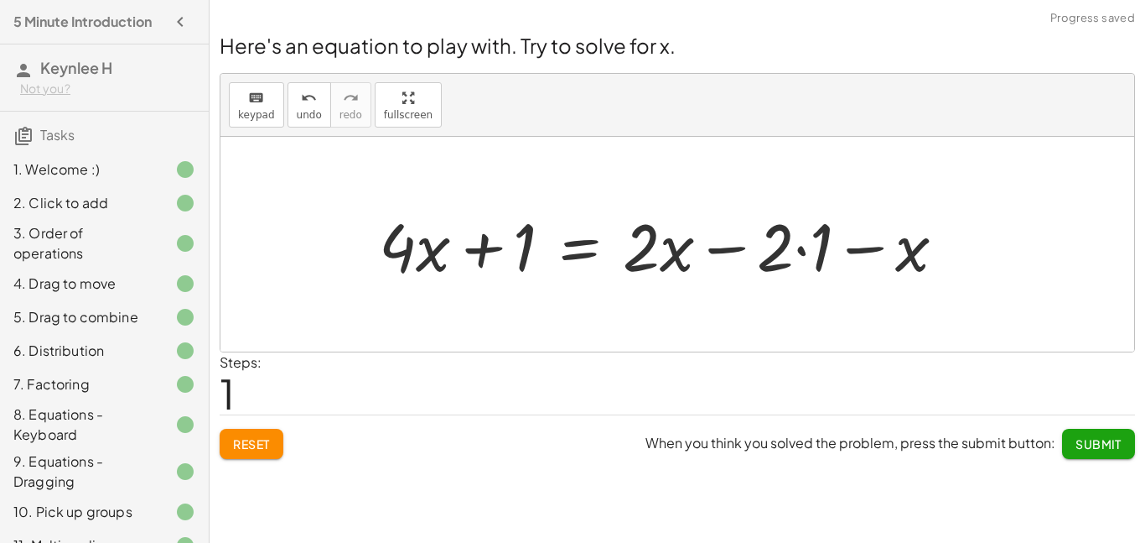
click at [668, 249] on div at bounding box center [669, 244] width 597 height 86
click at [647, 248] on div at bounding box center [669, 244] width 597 height 86
click at [799, 243] on div at bounding box center [669, 244] width 597 height 86
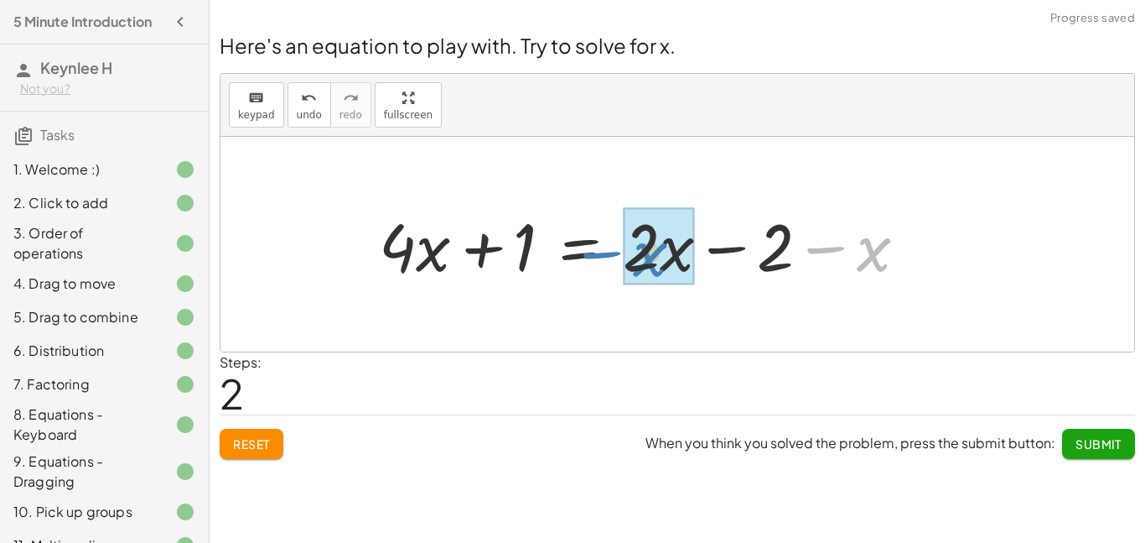
drag, startPoint x: 864, startPoint y: 252, endPoint x: 642, endPoint y: 257, distance: 221.4
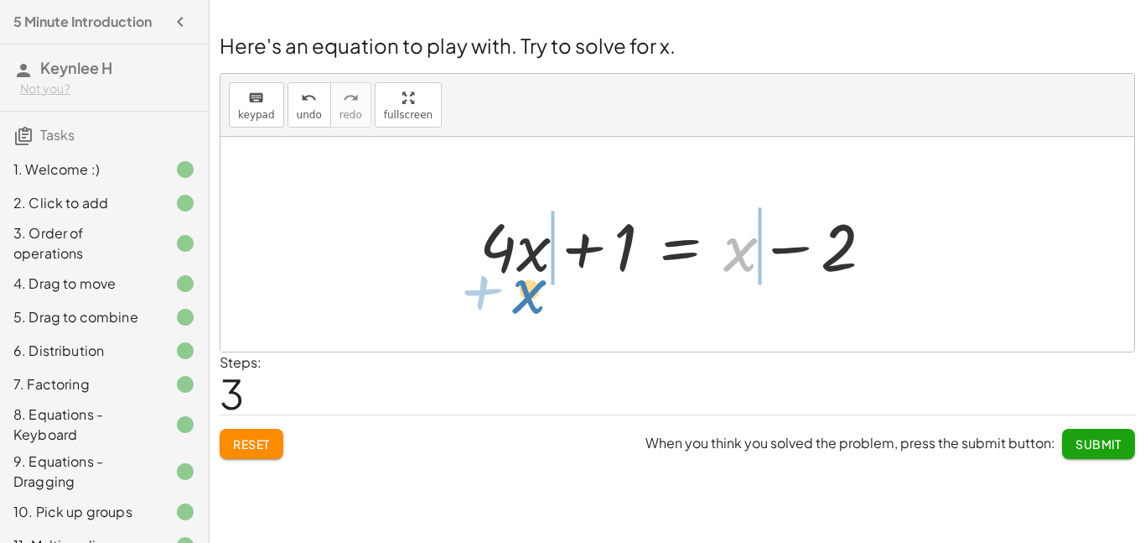
drag, startPoint x: 742, startPoint y: 256, endPoint x: 531, endPoint y: 299, distance: 215.6
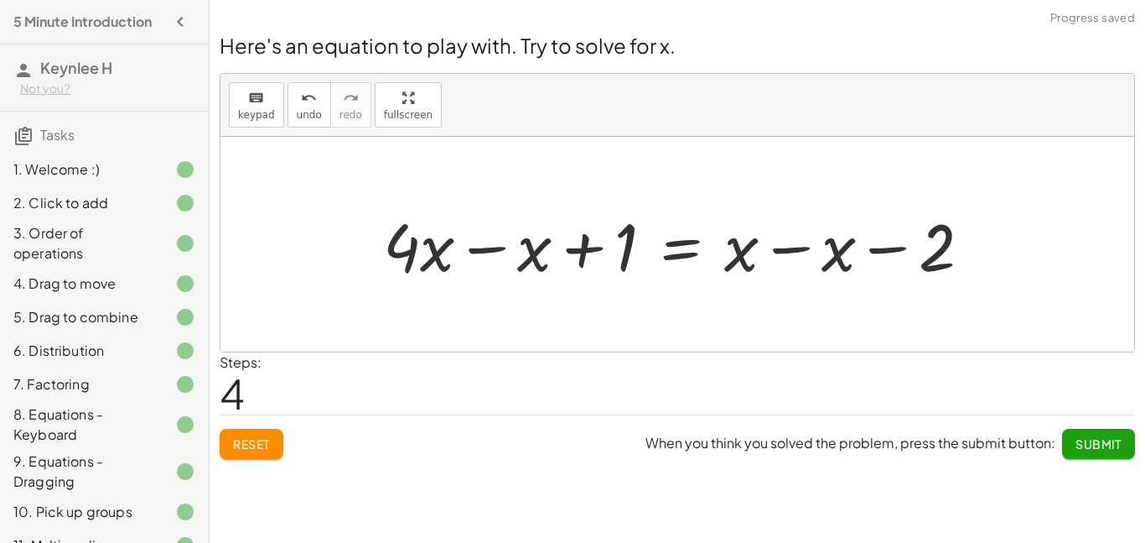
click at [470, 250] on div at bounding box center [684, 244] width 619 height 86
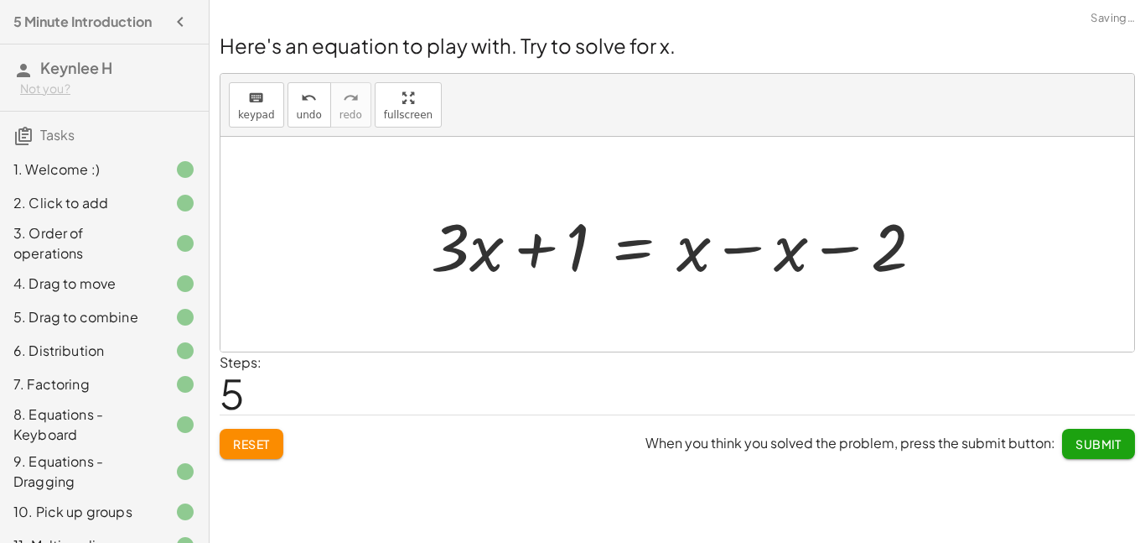
click at [750, 252] on div at bounding box center [684, 244] width 522 height 86
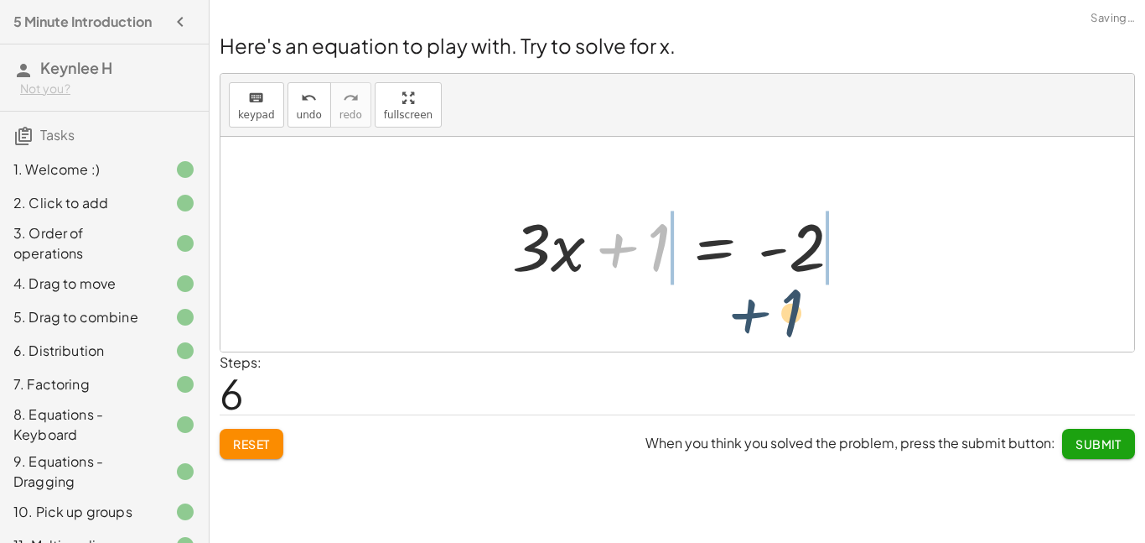
drag, startPoint x: 626, startPoint y: 252, endPoint x: 774, endPoint y: 314, distance: 160.1
click at [774, 314] on div "+ · 4 · x + 1 = + · 2 · ( + x − 1 ) − x + · 4 · x + 1 = + · 2 · x − · 2 · 1 − x…" at bounding box center [678, 244] width 914 height 215
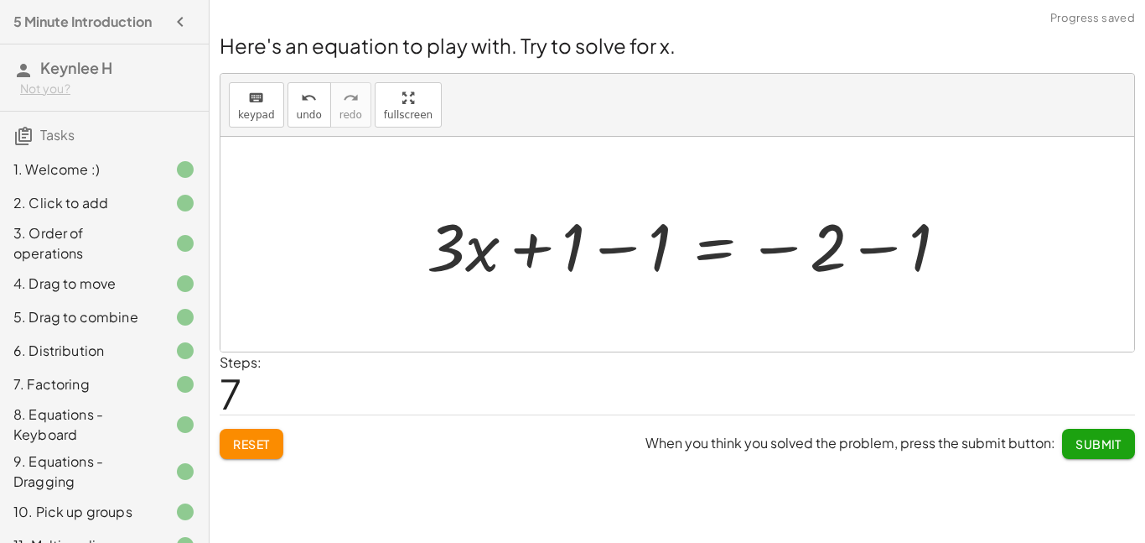
click at [885, 253] on div at bounding box center [694, 244] width 552 height 86
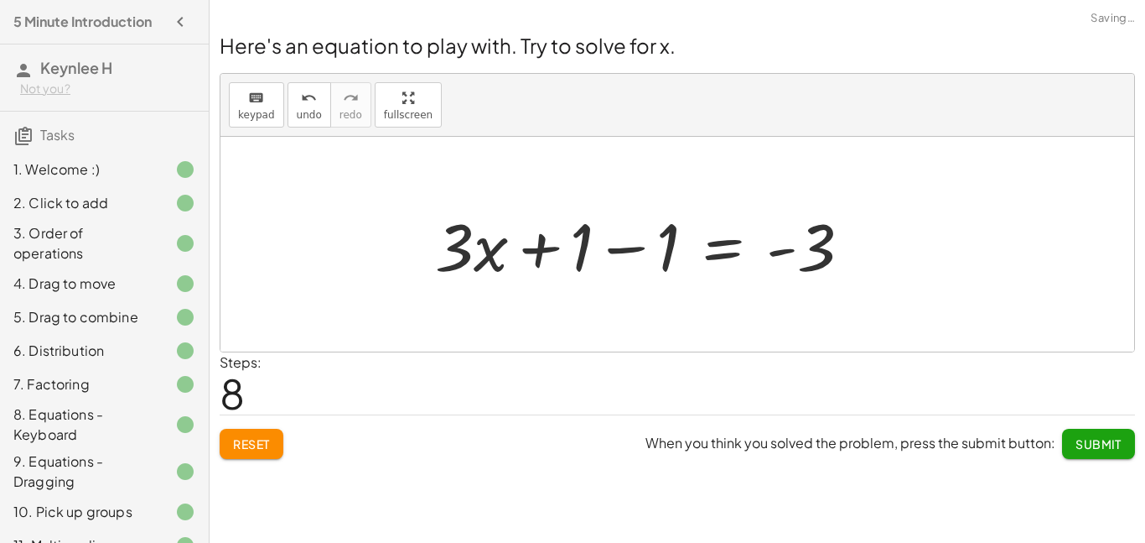
click at [610, 245] on div at bounding box center [650, 244] width 447 height 86
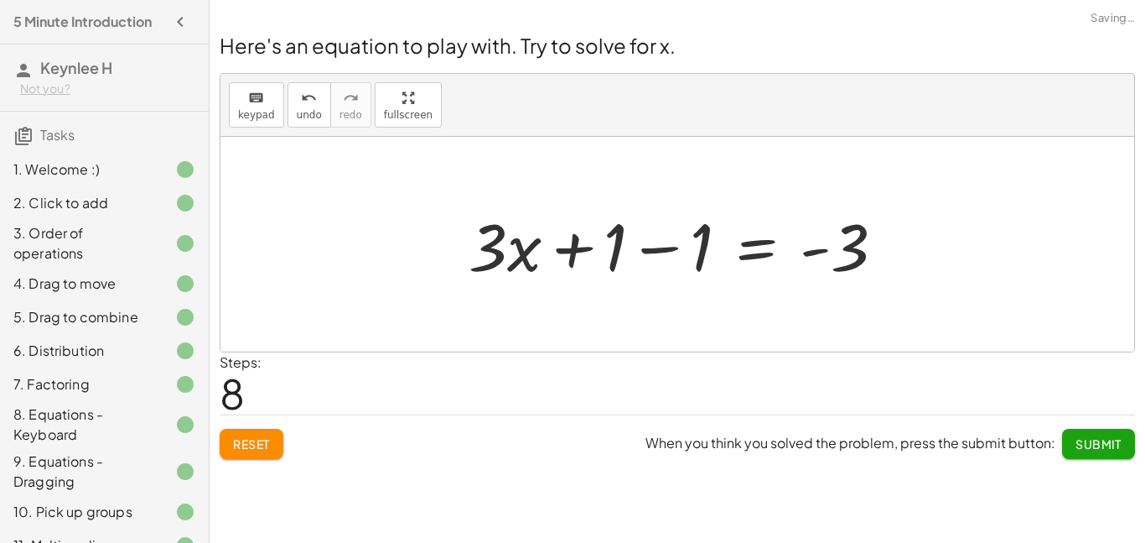
click at [646, 252] on div at bounding box center [683, 244] width 447 height 86
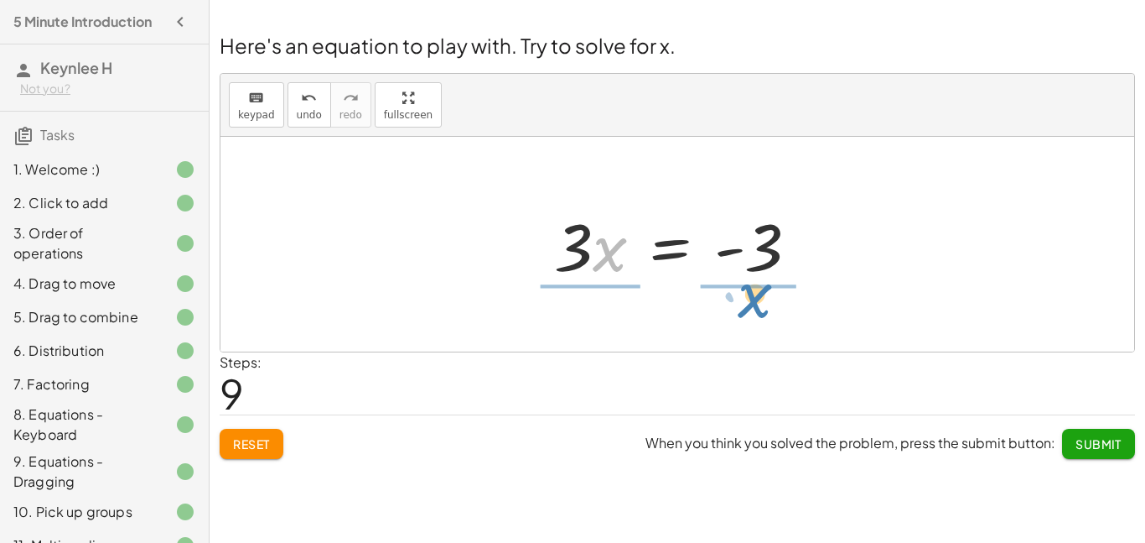
drag, startPoint x: 595, startPoint y: 244, endPoint x: 739, endPoint y: 293, distance: 151.7
click at [739, 293] on div "+ · 4 · x + 1 = + · 2 · ( + x − 1 ) − x + · 4 · x + 1 = + · 2 · x − · 2 · 1 − x…" at bounding box center [678, 244] width 914 height 215
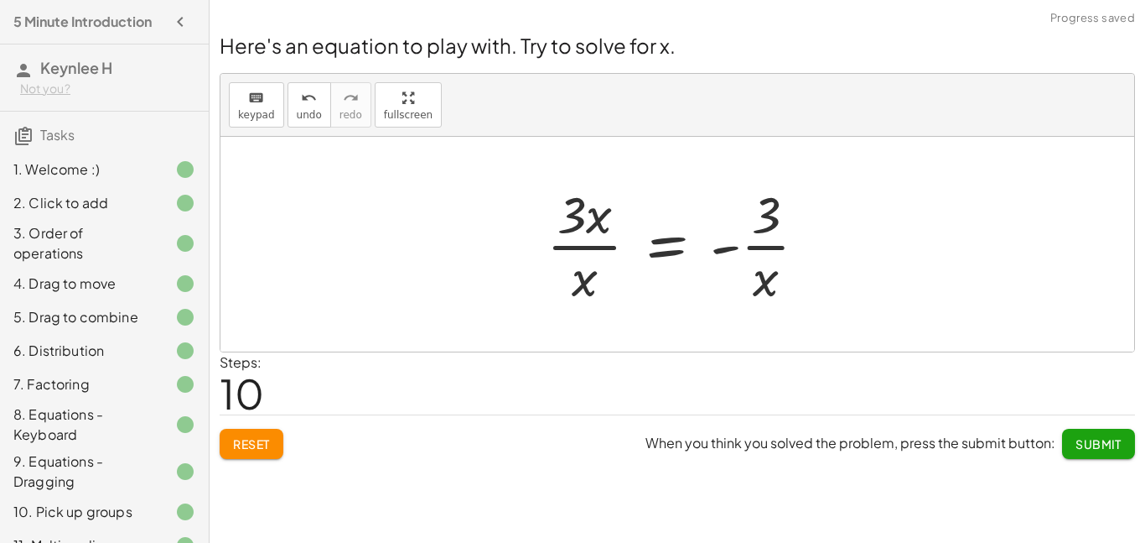
click at [731, 253] on div at bounding box center [683, 243] width 291 height 129
click at [749, 229] on div at bounding box center [683, 243] width 291 height 129
click at [579, 241] on div at bounding box center [683, 243] width 291 height 129
click at [584, 299] on div at bounding box center [683, 243] width 291 height 129
click at [737, 278] on div at bounding box center [683, 243] width 291 height 129
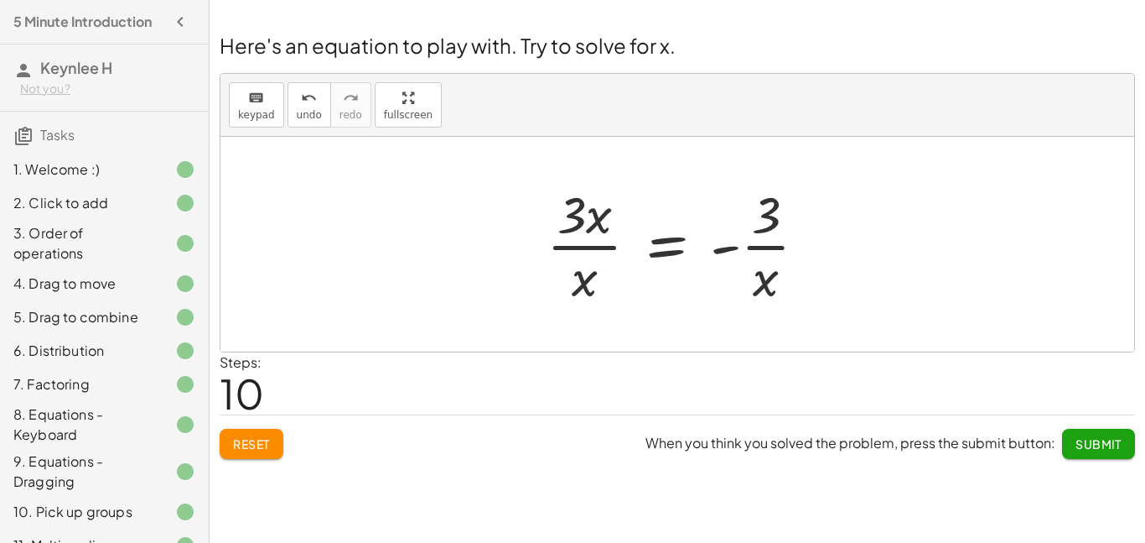
click at [760, 275] on div at bounding box center [683, 243] width 291 height 129
click at [772, 221] on div at bounding box center [683, 243] width 291 height 129
click at [312, 115] on span "undo" at bounding box center [309, 115] width 25 height 12
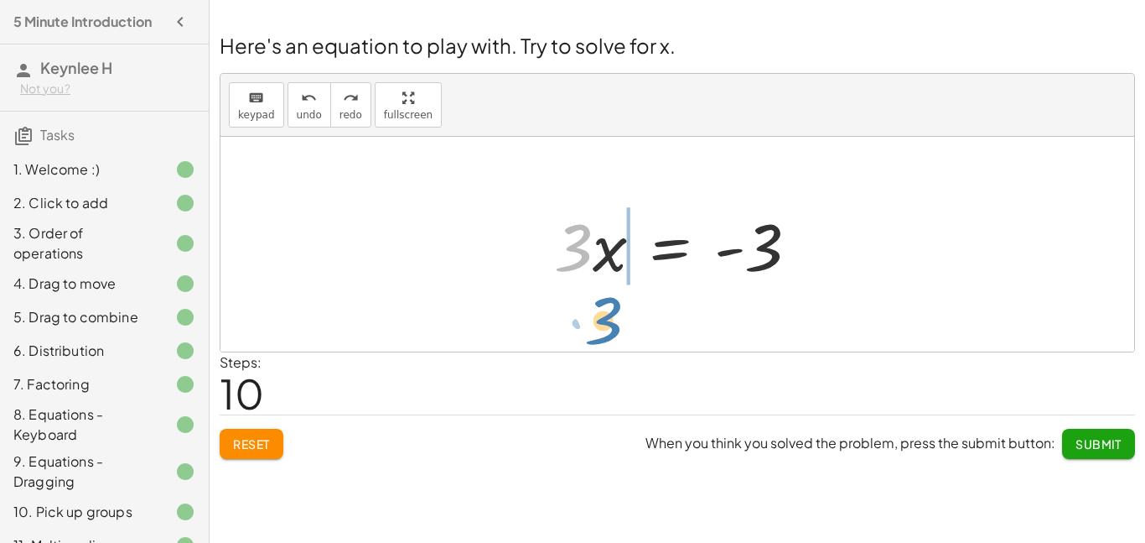
drag, startPoint x: 582, startPoint y: 246, endPoint x: 612, endPoint y: 319, distance: 79.7
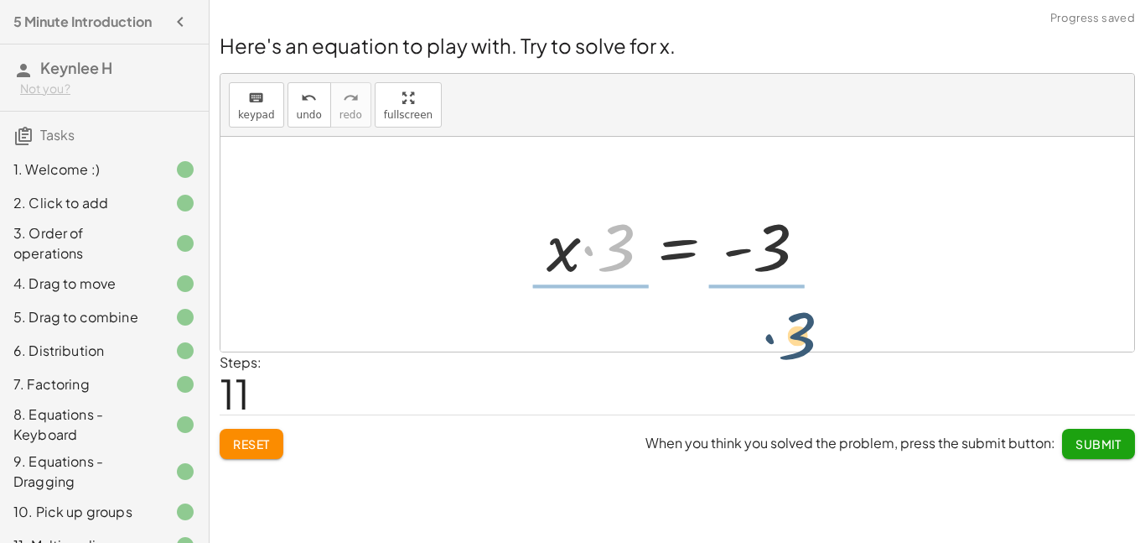
drag, startPoint x: 611, startPoint y: 256, endPoint x: 803, endPoint y: 330, distance: 205.7
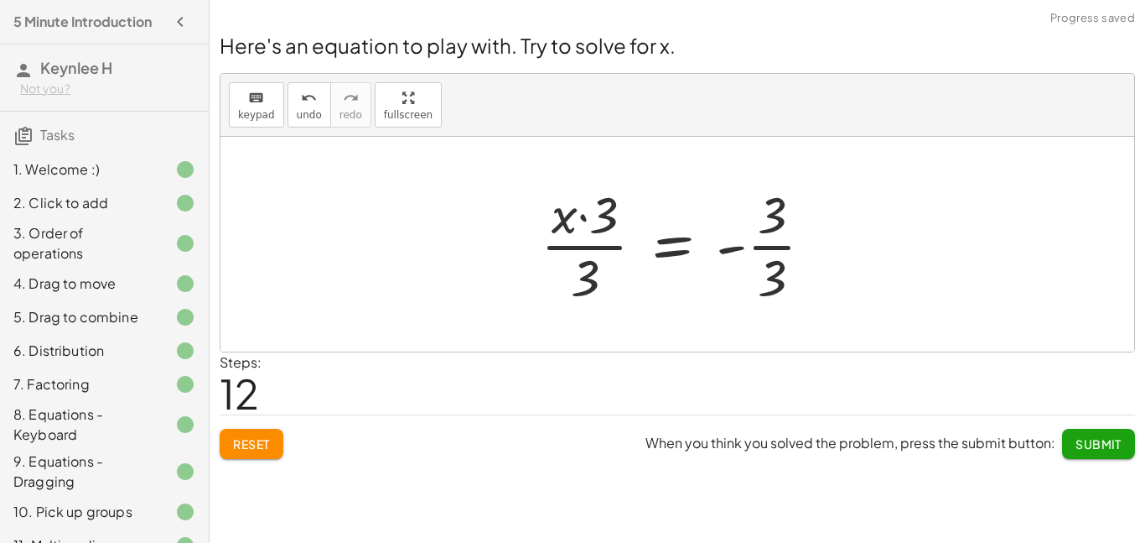
click at [745, 249] on div at bounding box center [683, 243] width 303 height 129
click at [738, 249] on div at bounding box center [683, 243] width 303 height 129
click at [783, 224] on div at bounding box center [683, 243] width 303 height 129
click at [774, 273] on div at bounding box center [683, 243] width 303 height 129
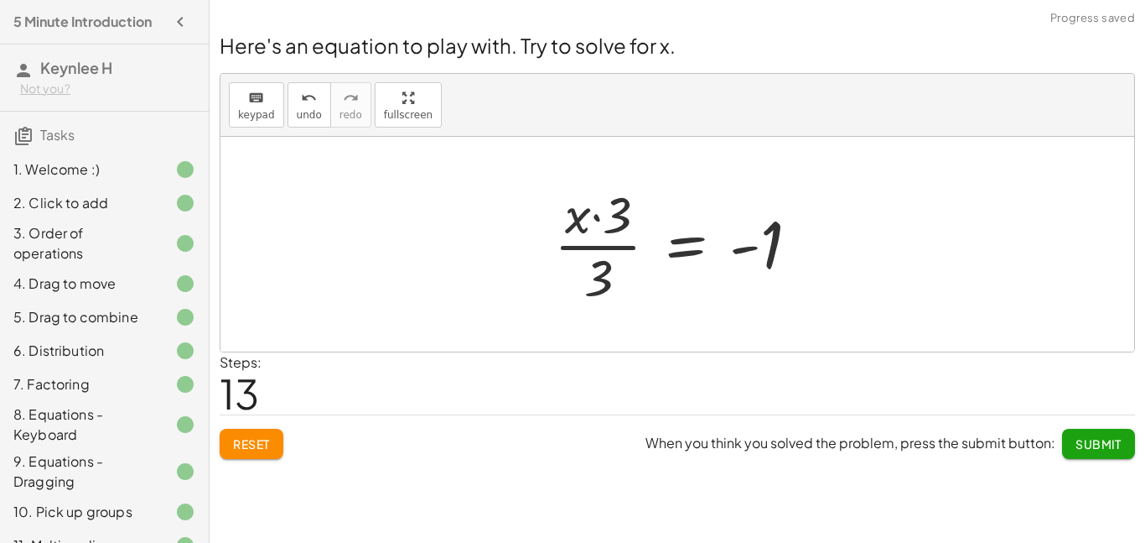
click at [600, 220] on div at bounding box center [684, 243] width 276 height 129
click at [587, 289] on div at bounding box center [684, 243] width 276 height 129
click at [600, 282] on div at bounding box center [684, 243] width 276 height 129
click at [604, 247] on div at bounding box center [684, 243] width 276 height 129
drag, startPoint x: 561, startPoint y: 216, endPoint x: 620, endPoint y: 278, distance: 85.4
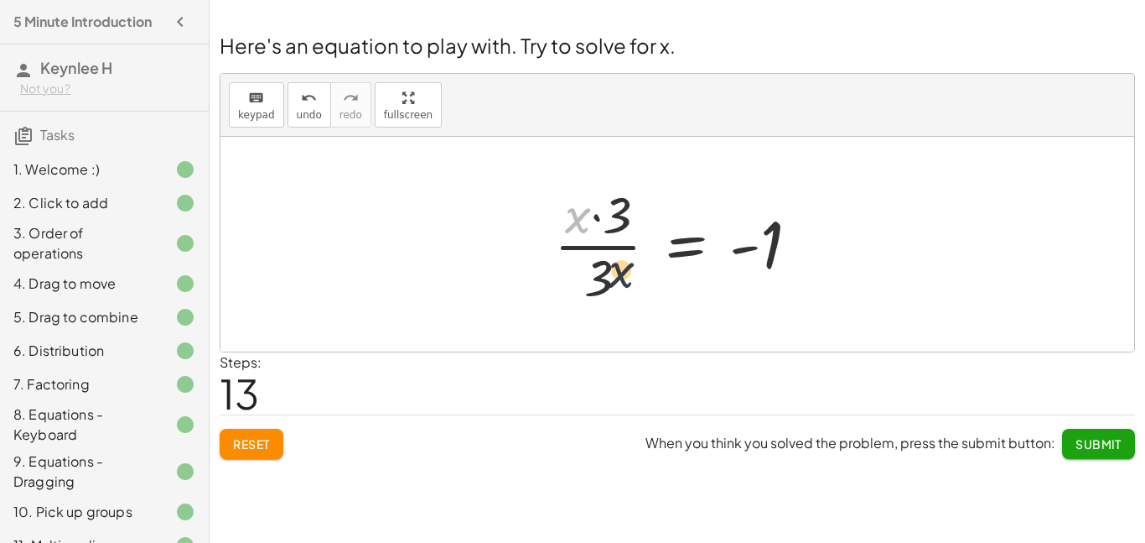
click at [620, 278] on div at bounding box center [684, 243] width 276 height 129
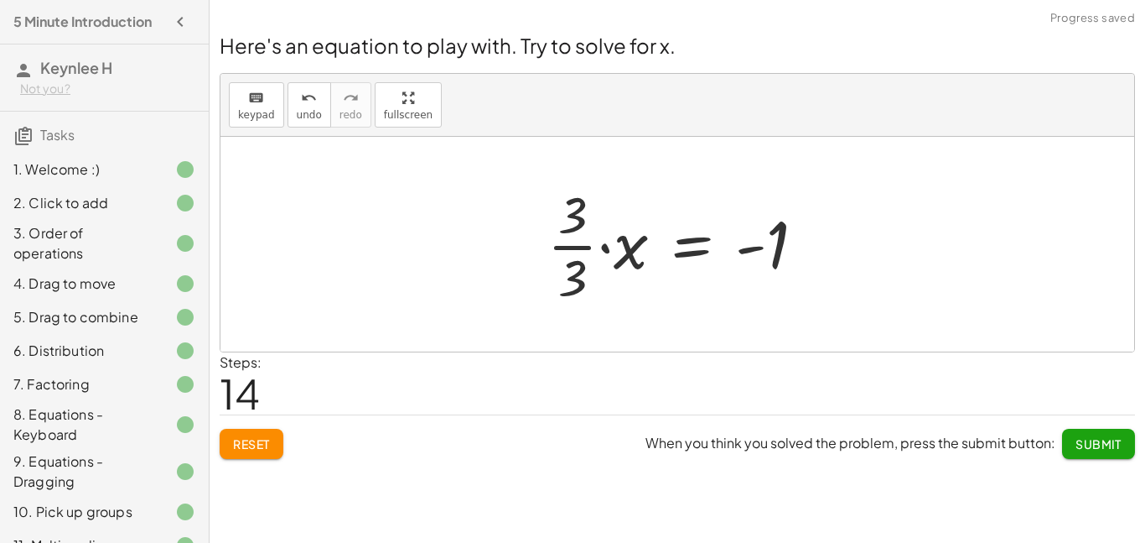
click at [613, 252] on div at bounding box center [683, 243] width 288 height 129
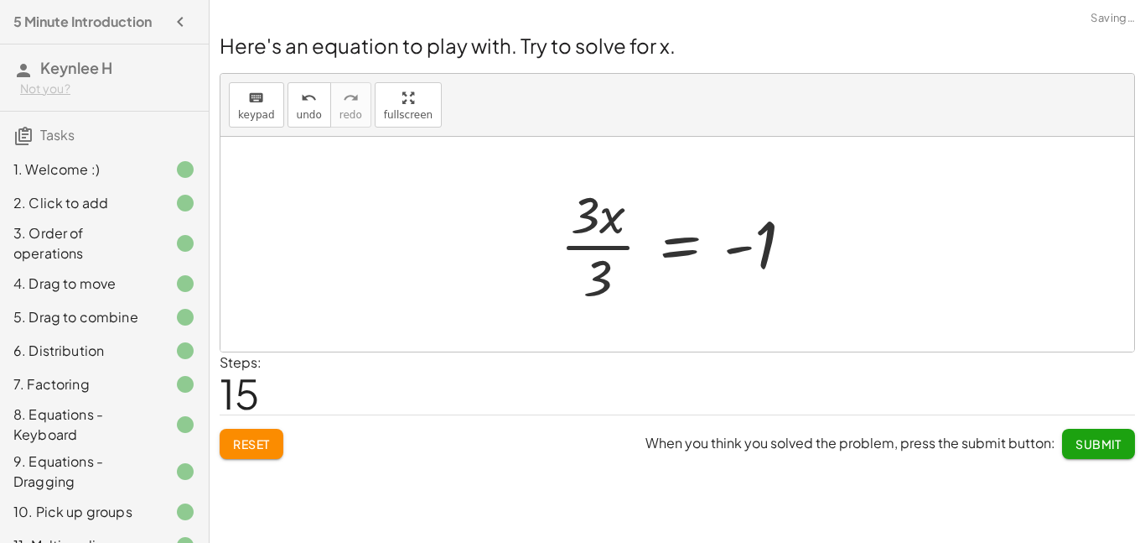
click at [611, 220] on div at bounding box center [683, 243] width 263 height 129
click at [593, 238] on div at bounding box center [683, 243] width 263 height 129
click at [594, 241] on div at bounding box center [704, 244] width 221 height 83
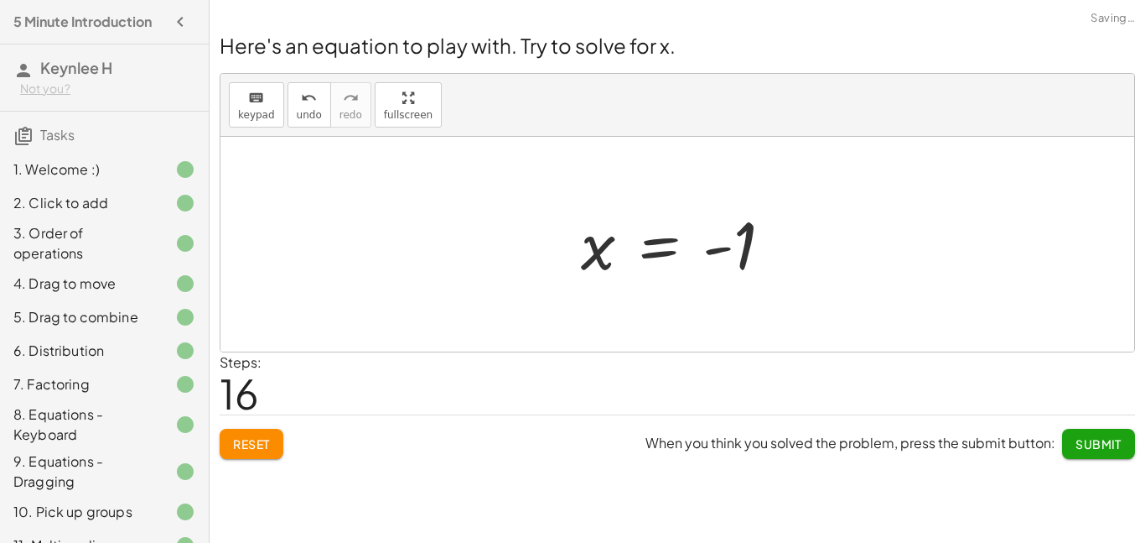
click at [1105, 444] on span "Submit" at bounding box center [1099, 443] width 46 height 15
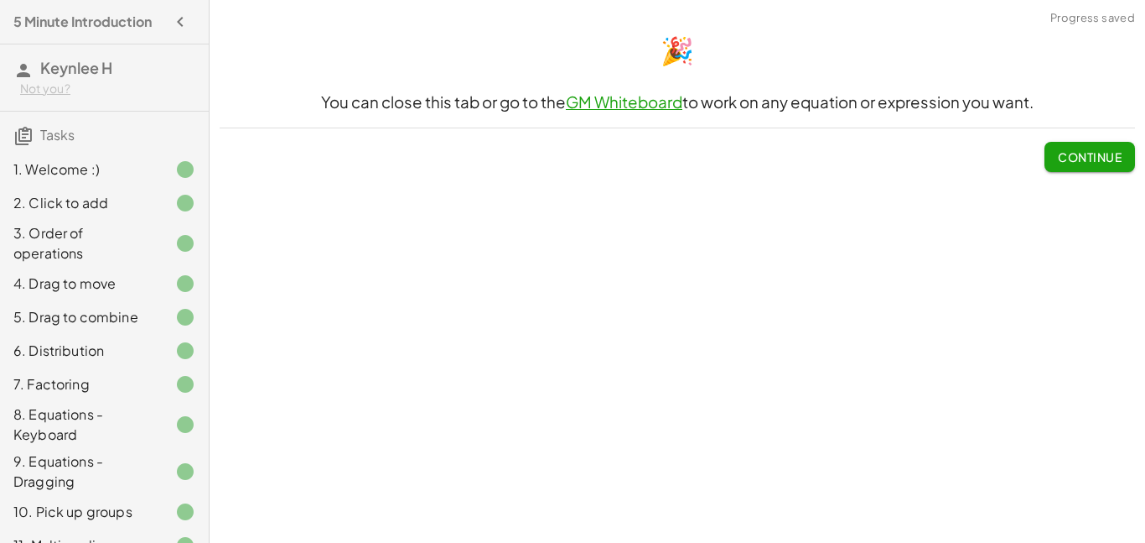
click at [1082, 160] on span "Continue" at bounding box center [1090, 156] width 64 height 15
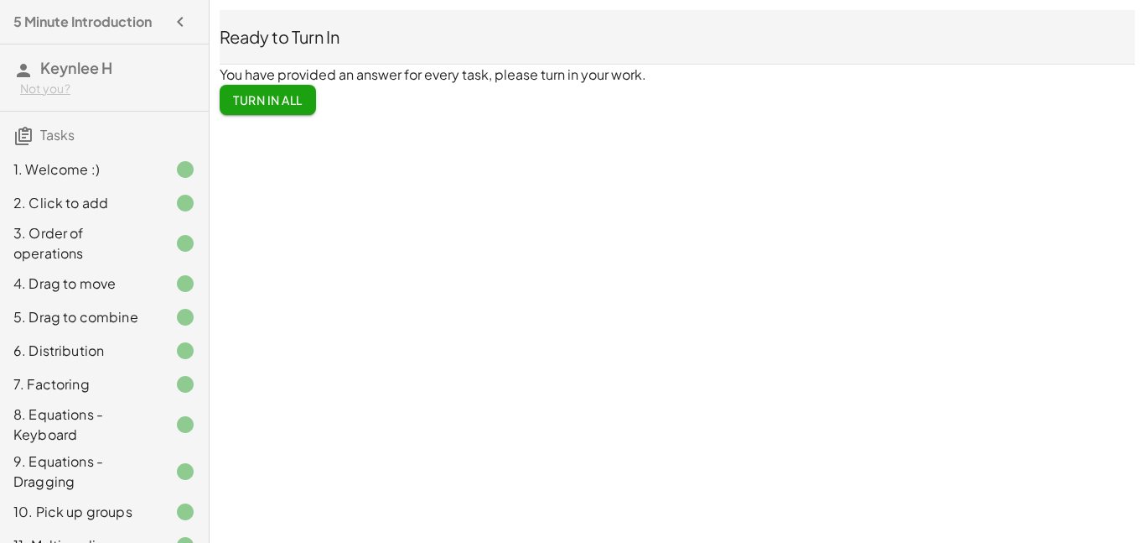
click at [265, 106] on span "Turn In All" at bounding box center [268, 99] width 70 height 15
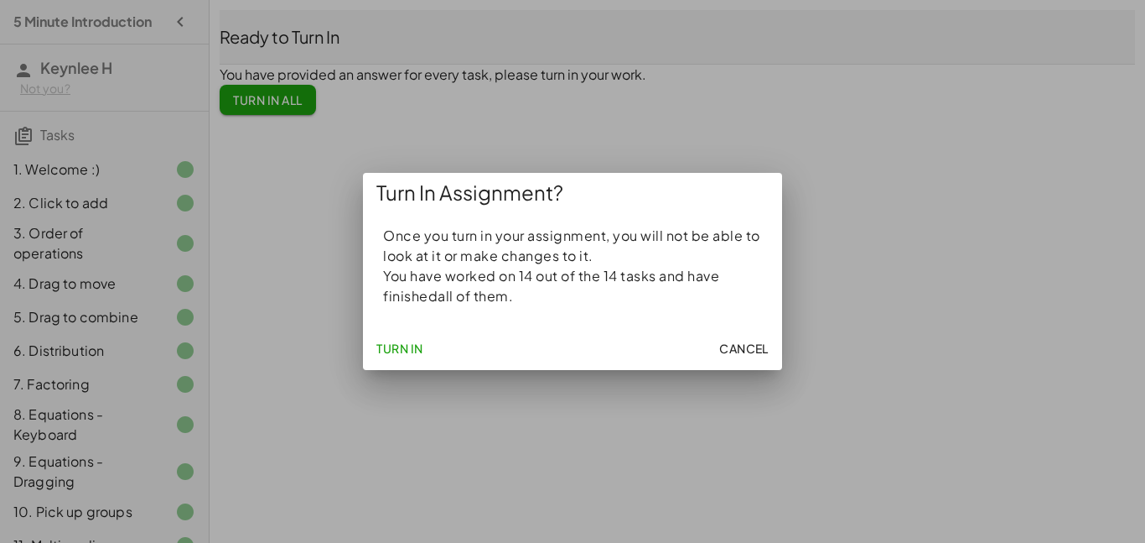
click at [381, 340] on span "Turn In" at bounding box center [399, 347] width 47 height 15
